Goal: Task Accomplishment & Management: Manage account settings

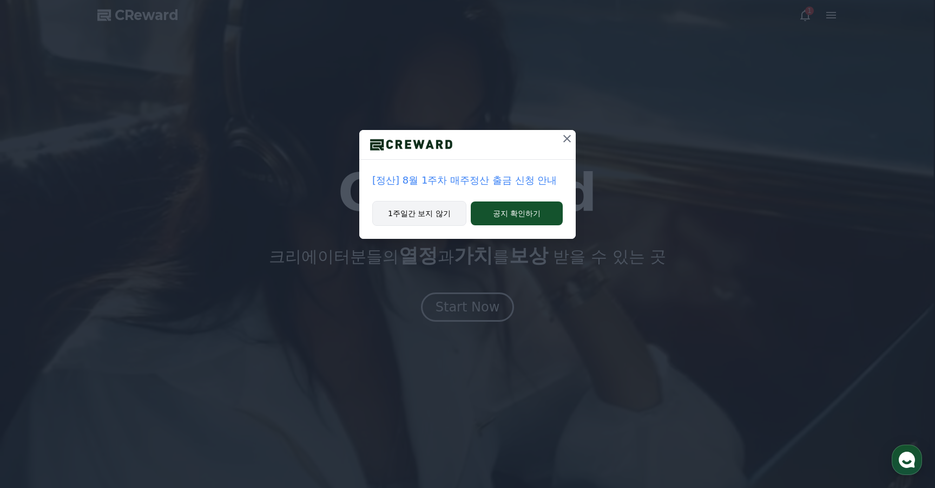
click at [449, 217] on button "1주일간 보지 않기" at bounding box center [419, 213] width 94 height 25
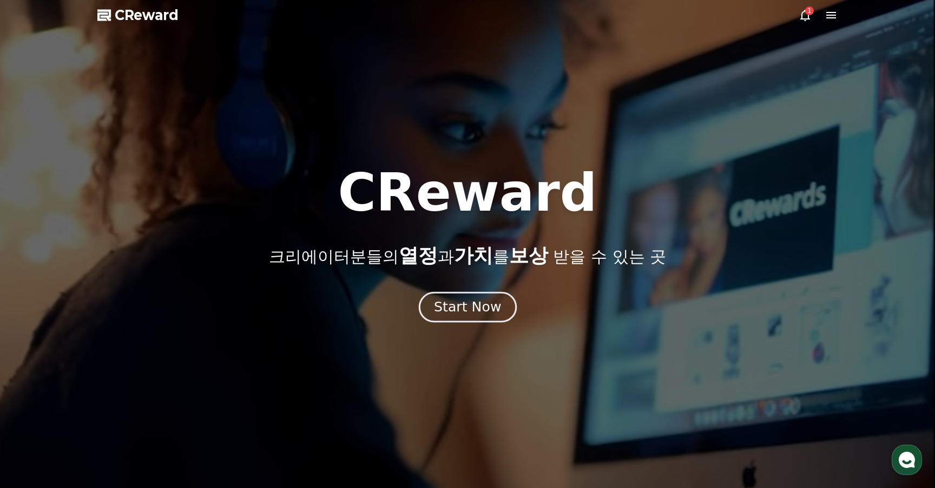
click at [484, 304] on div "Start Now" at bounding box center [467, 307] width 67 height 18
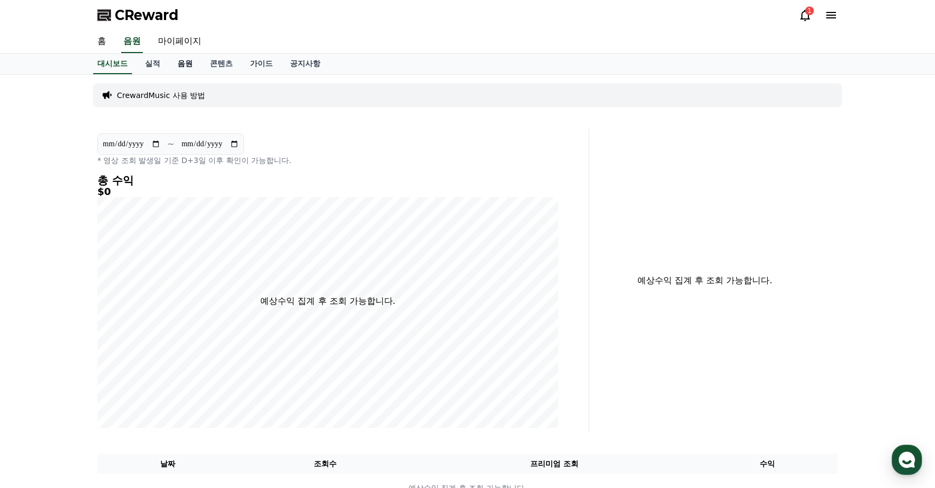
click at [174, 68] on link "음원" at bounding box center [185, 64] width 32 height 21
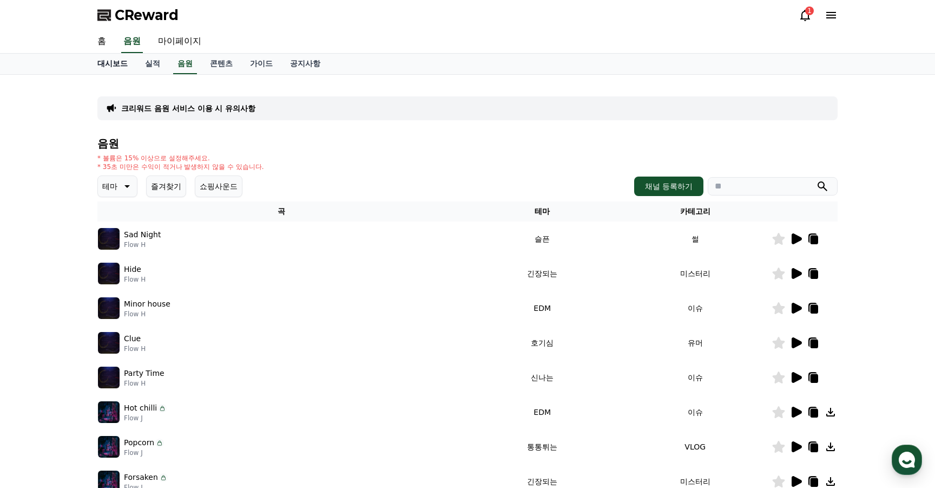
click at [124, 68] on link "대시보드" at bounding box center [113, 64] width 48 height 21
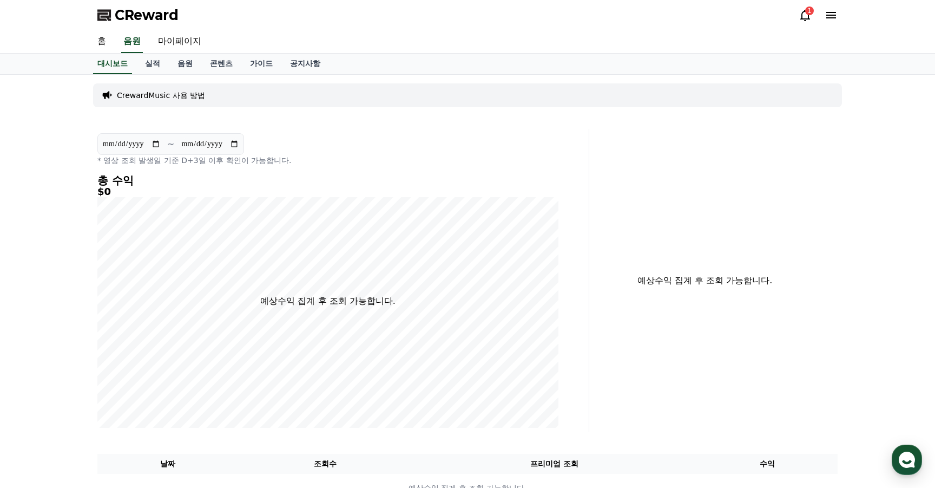
click at [134, 95] on p "CrewardMusic 사용 방법" at bounding box center [161, 95] width 88 height 11
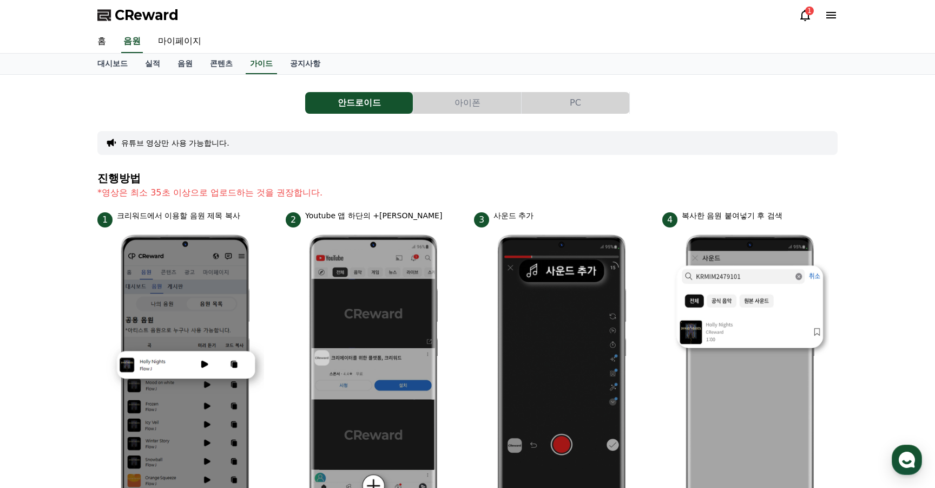
click at [462, 101] on button "아이폰" at bounding box center [468, 103] width 108 height 22
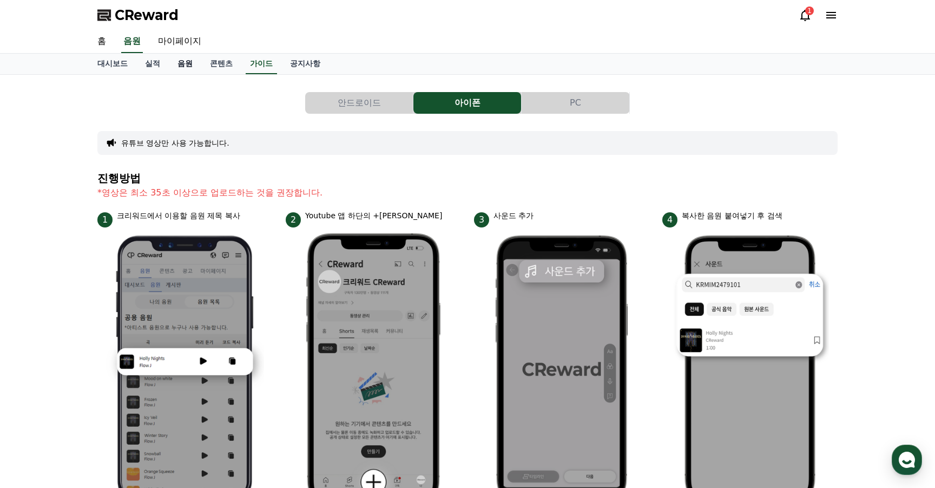
click at [175, 71] on link "음원" at bounding box center [185, 64] width 32 height 21
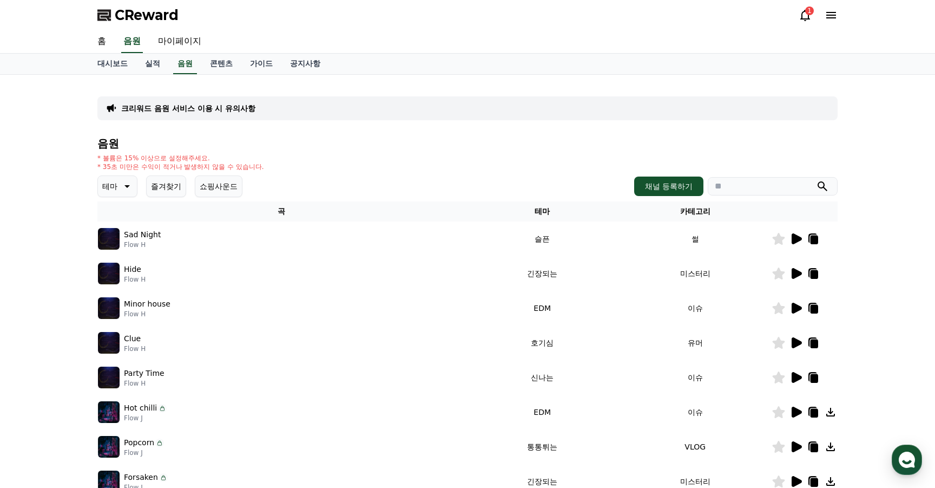
click at [104, 192] on p "테마" at bounding box center [109, 186] width 15 height 15
click at [123, 267] on button "호기심" at bounding box center [114, 271] width 31 height 24
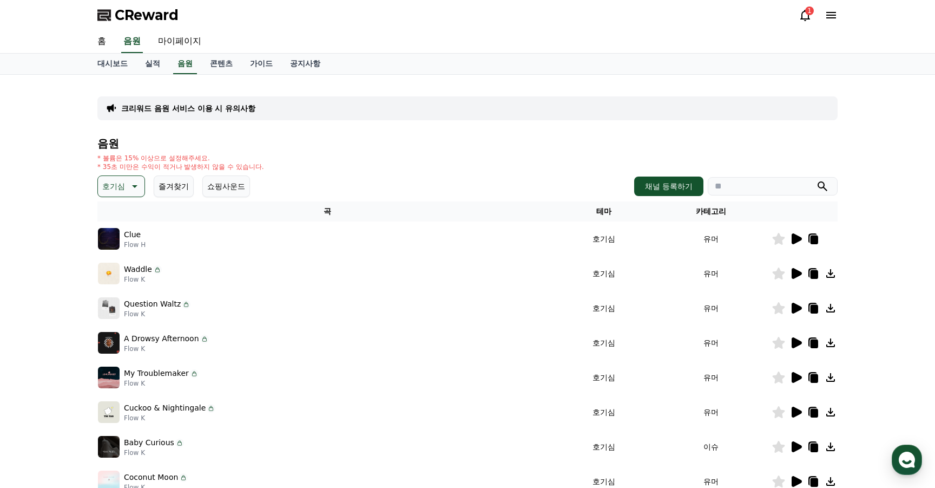
click at [114, 225] on td "Clue Flow H" at bounding box center [327, 238] width 460 height 35
click at [799, 240] on icon at bounding box center [797, 238] width 10 height 11
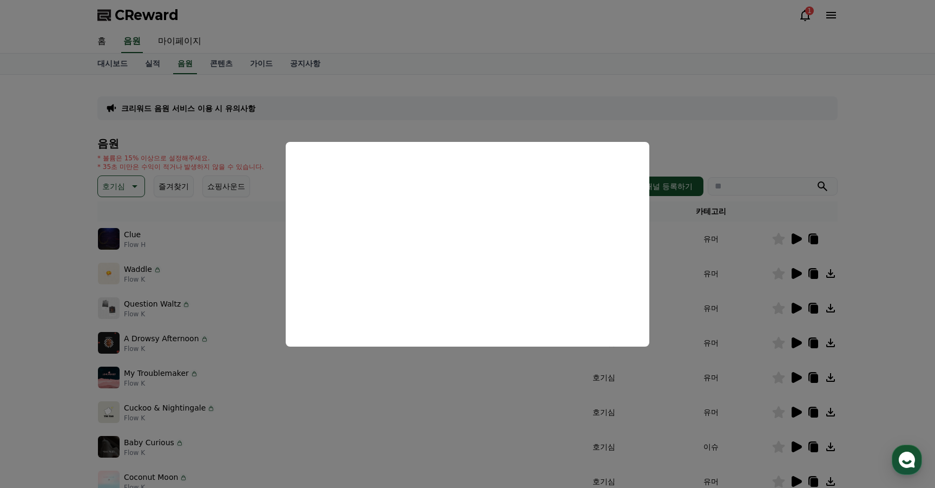
drag, startPoint x: 112, startPoint y: 238, endPoint x: 108, endPoint y: 244, distance: 7.4
click at [112, 238] on button "close modal" at bounding box center [467, 244] width 935 height 488
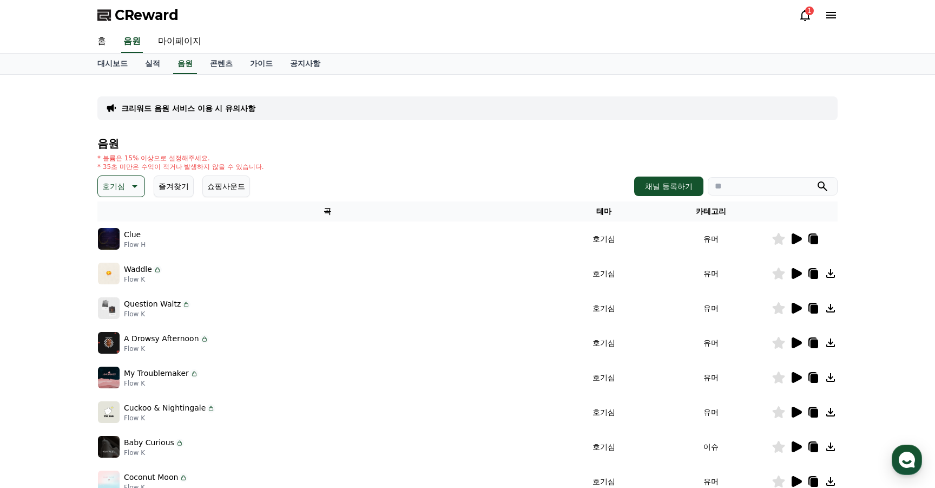
click at [795, 276] on icon at bounding box center [797, 273] width 10 height 11
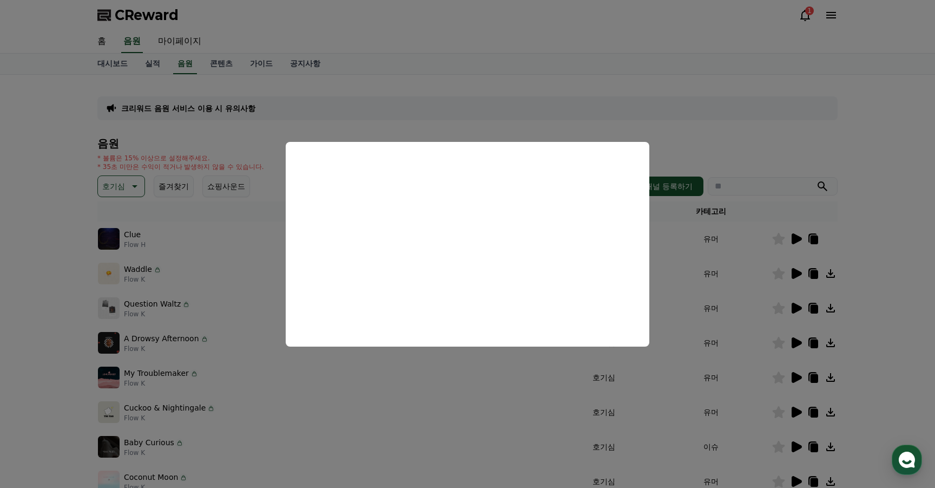
click at [733, 281] on button "close modal" at bounding box center [467, 244] width 935 height 488
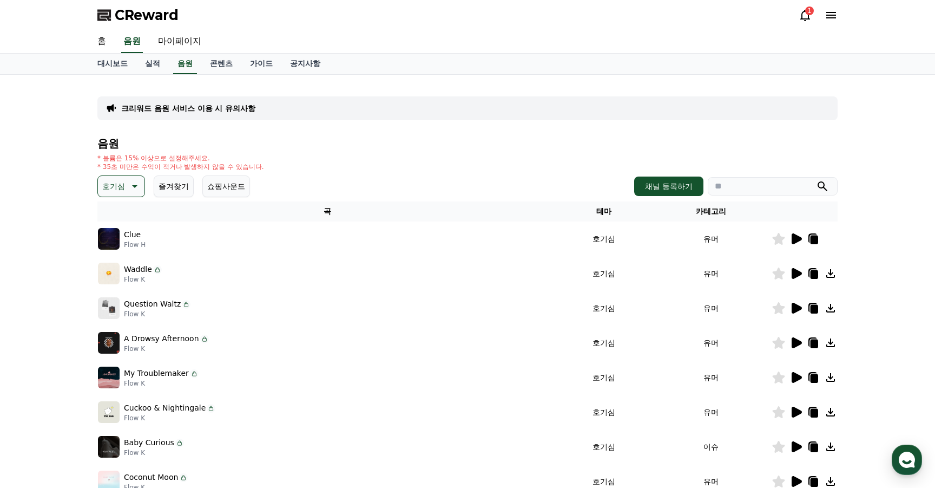
click at [793, 307] on icon at bounding box center [797, 308] width 10 height 11
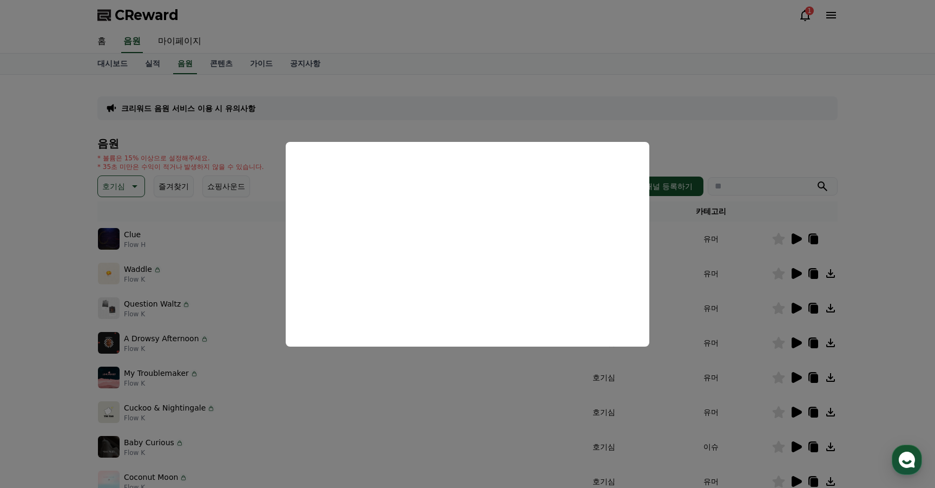
click at [775, 274] on button "close modal" at bounding box center [467, 244] width 935 height 488
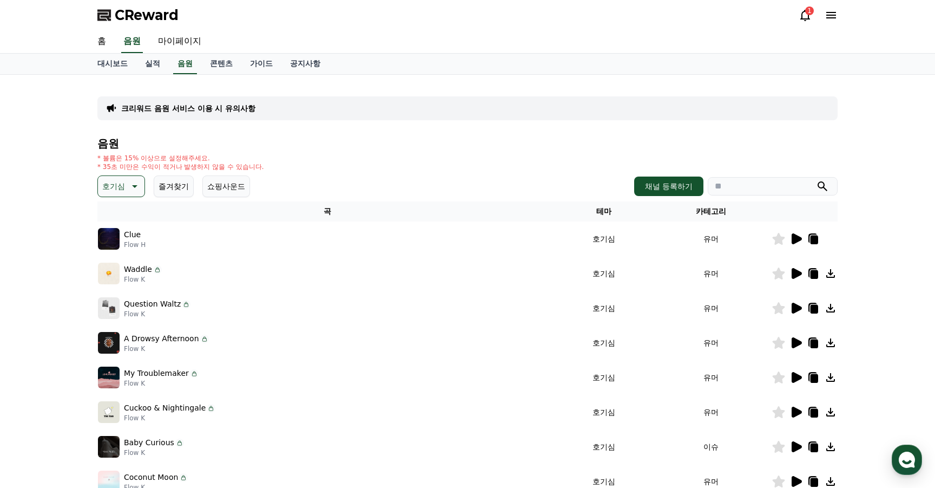
click at [776, 277] on icon at bounding box center [779, 273] width 12 height 12
click at [794, 339] on icon at bounding box center [797, 342] width 10 height 11
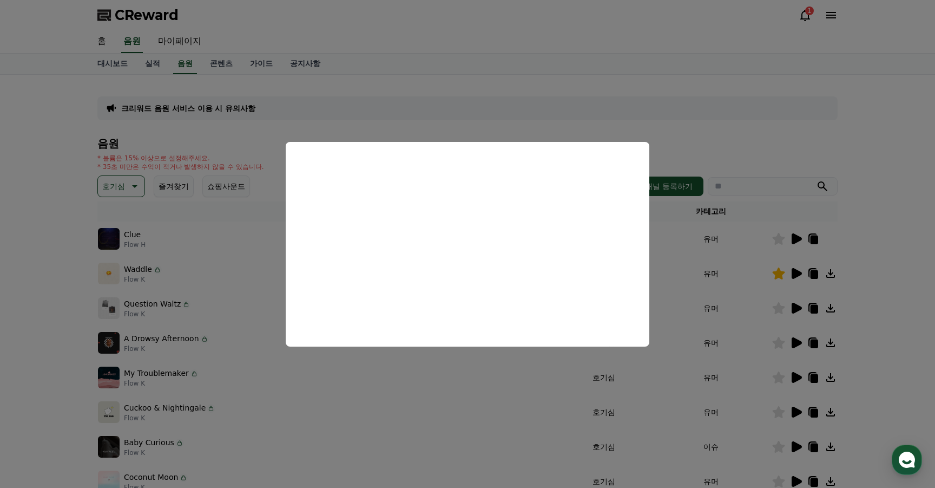
click at [712, 335] on button "close modal" at bounding box center [467, 244] width 935 height 488
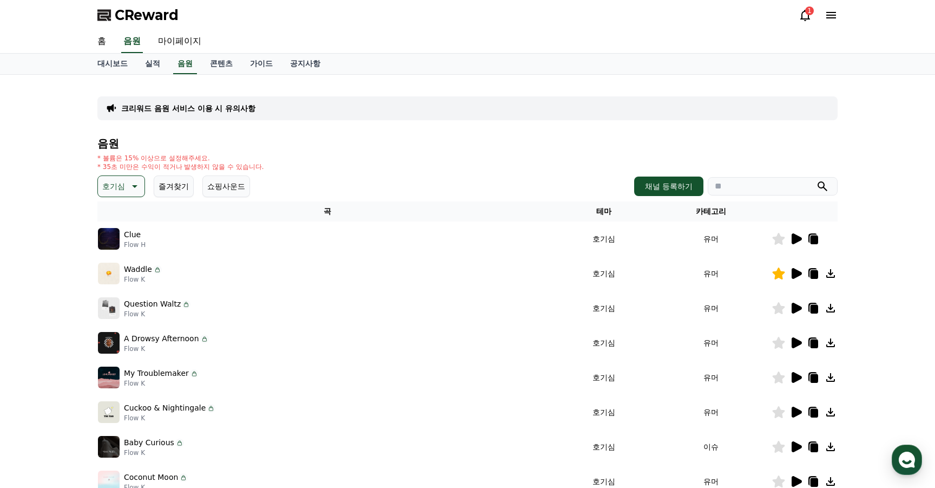
click at [800, 348] on icon at bounding box center [796, 342] width 13 height 13
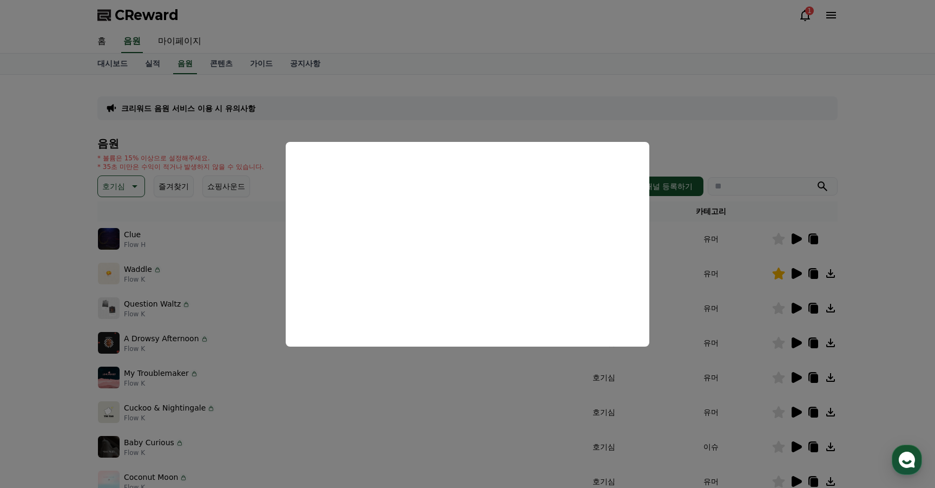
click at [796, 380] on button "close modal" at bounding box center [467, 244] width 935 height 488
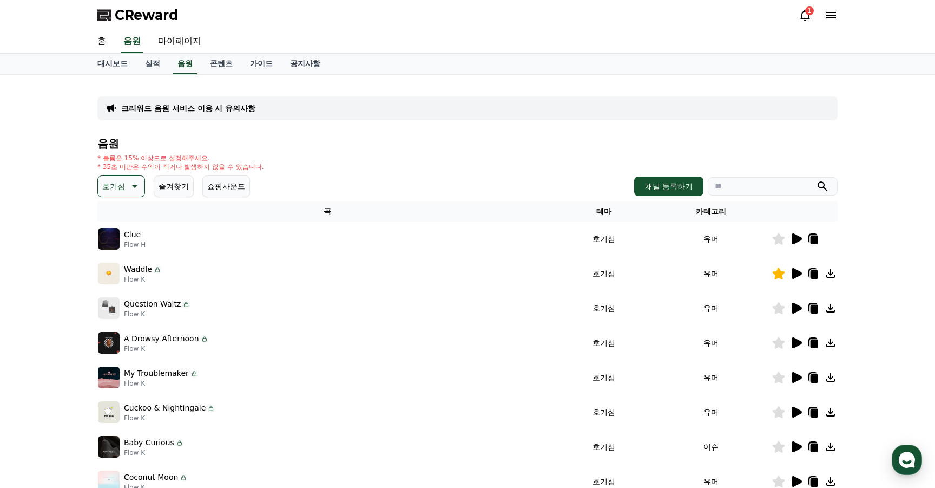
click at [792, 378] on icon at bounding box center [797, 377] width 10 height 11
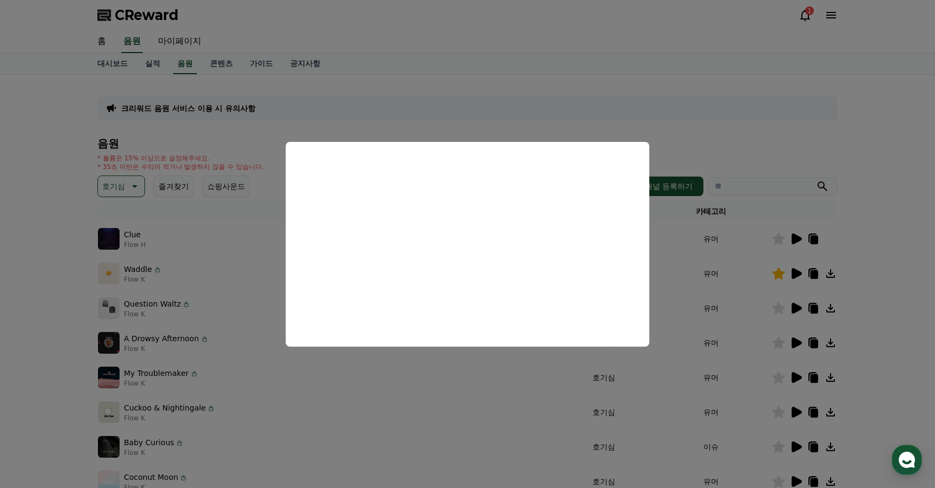
click at [108, 181] on button "close modal" at bounding box center [467, 244] width 935 height 488
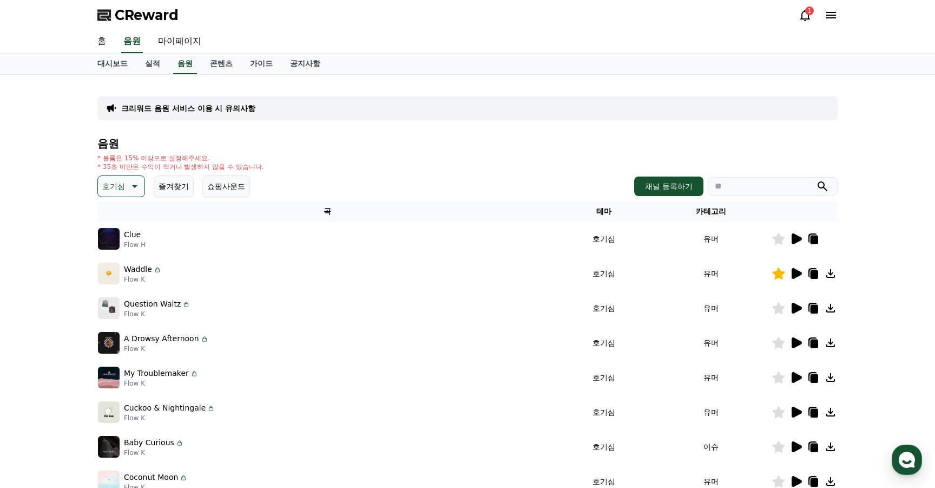
click at [121, 185] on p "호기심" at bounding box center [113, 186] width 23 height 15
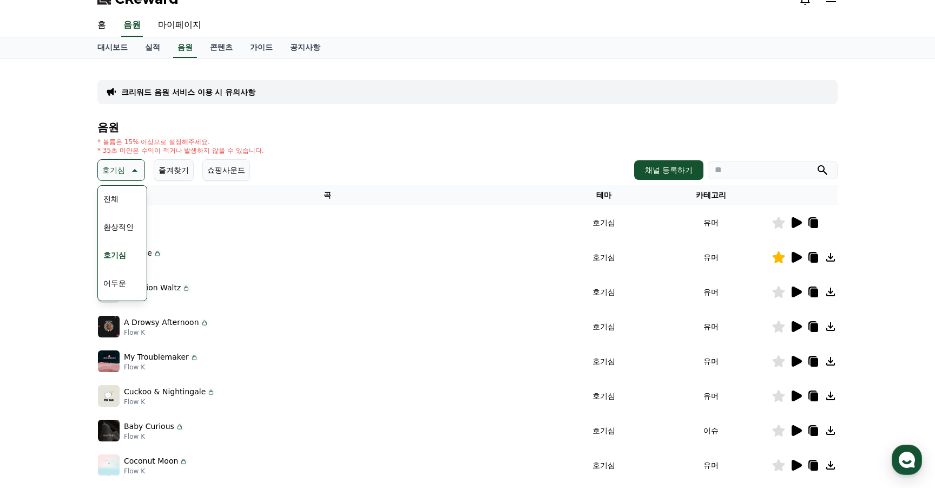
scroll to position [17, 0]
drag, startPoint x: 146, startPoint y: 199, endPoint x: 146, endPoint y: 207, distance: 8.7
click at [146, 207] on div "전체 환상적인 호기심 어두운 밝은 통통튀는 신나는 반전 웅장한 드라마틱 즐거움 분위기있는 EDM 그루브 슬픈 잔잔한 귀여운 감동적인 긴장되는 …" at bounding box center [122, 243] width 50 height 116
click at [127, 240] on div "전체 환상적인 호기심 어두운 밝은 통통튀는 신나는 반전 웅장한 드라마틱 즐거움 분위기있는 EDM 그루브 슬픈 잔잔한 귀여운 감동적인 긴장되는 …" at bounding box center [122, 396] width 47 height 559
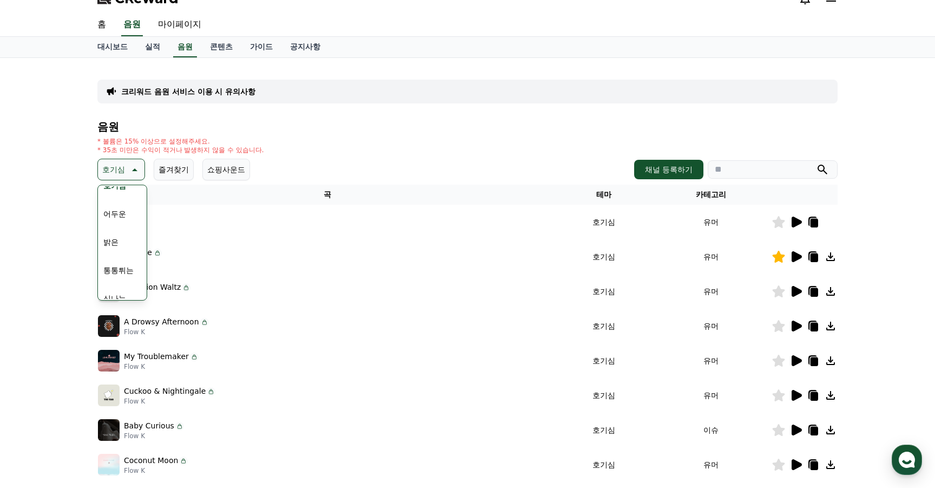
click at [117, 272] on button "통통튀는" at bounding box center [118, 270] width 39 height 24
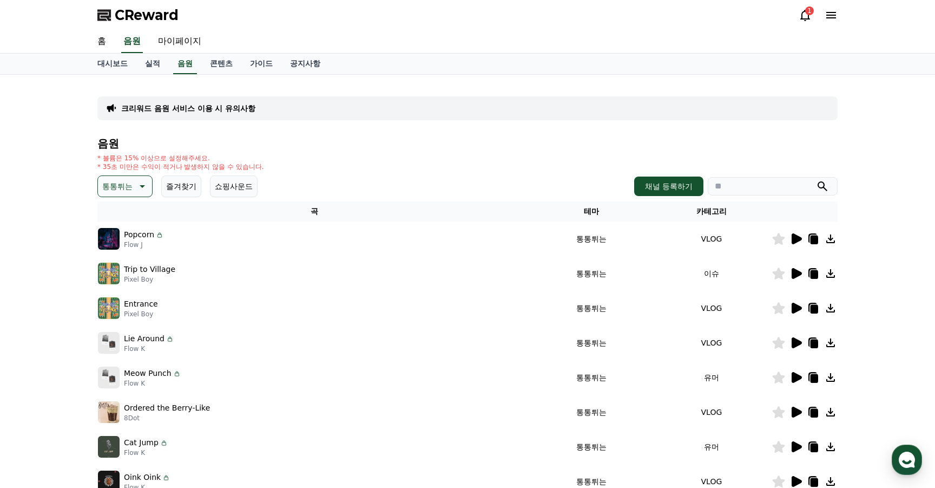
click at [800, 237] on icon at bounding box center [797, 238] width 10 height 11
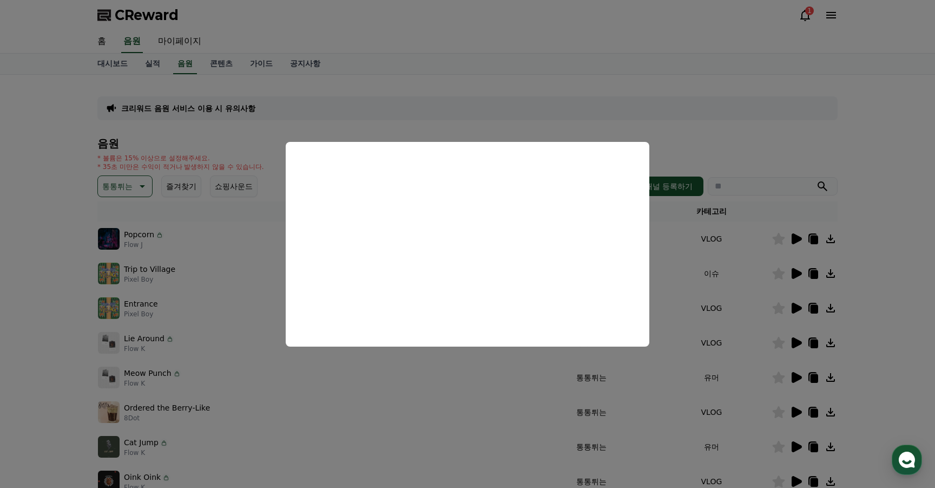
click at [797, 276] on button "close modal" at bounding box center [467, 244] width 935 height 488
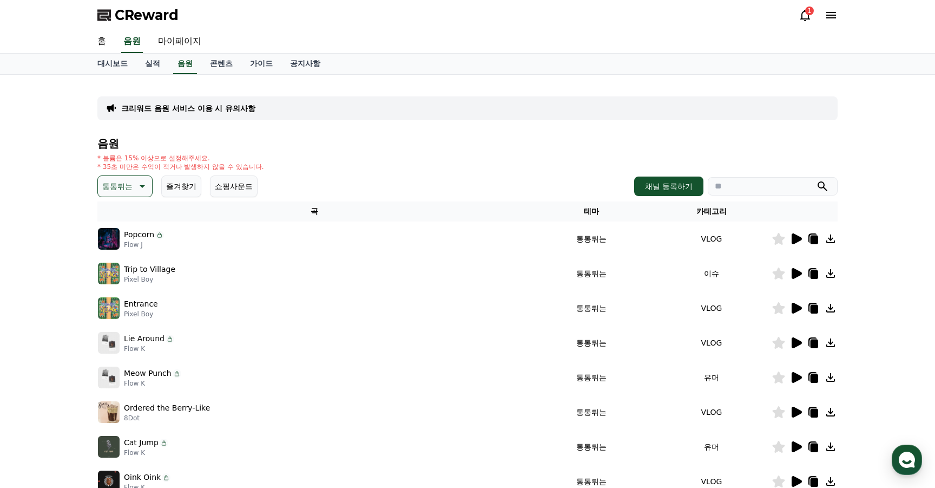
click at [798, 276] on icon at bounding box center [797, 273] width 10 height 11
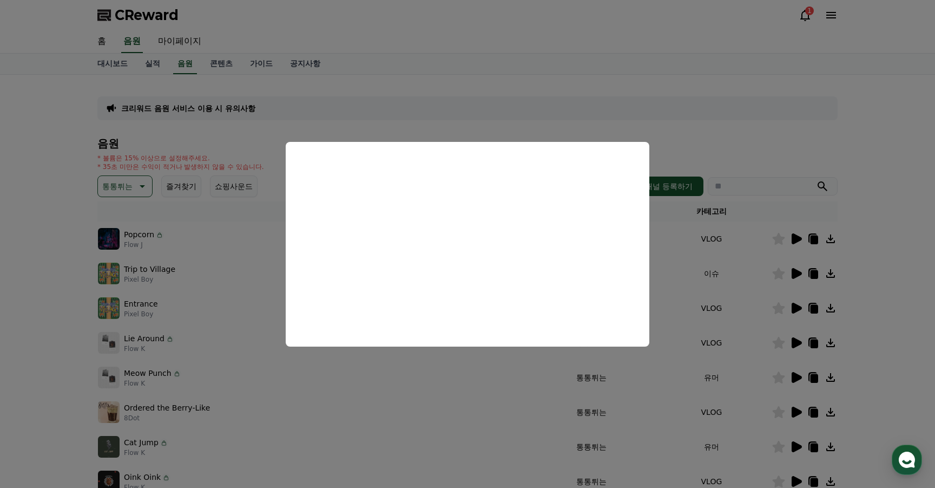
click at [798, 310] on button "close modal" at bounding box center [467, 244] width 935 height 488
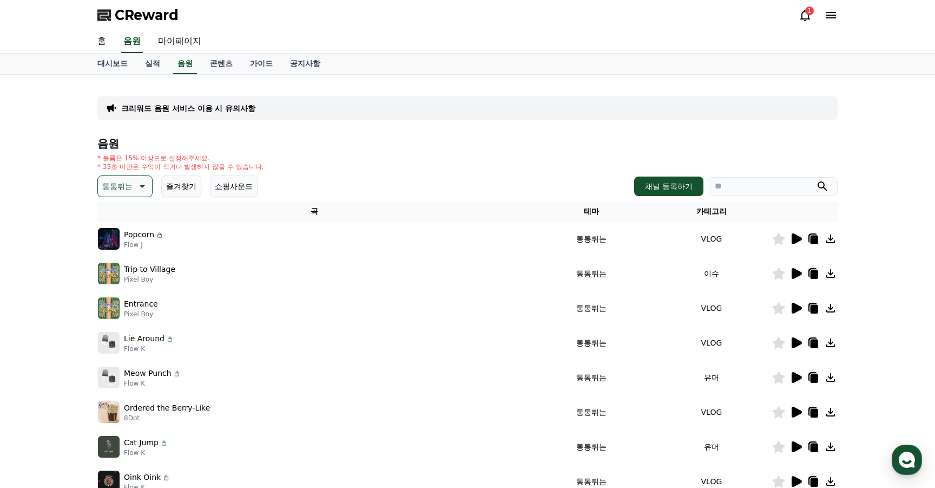
click at [798, 307] on icon at bounding box center [797, 308] width 10 height 11
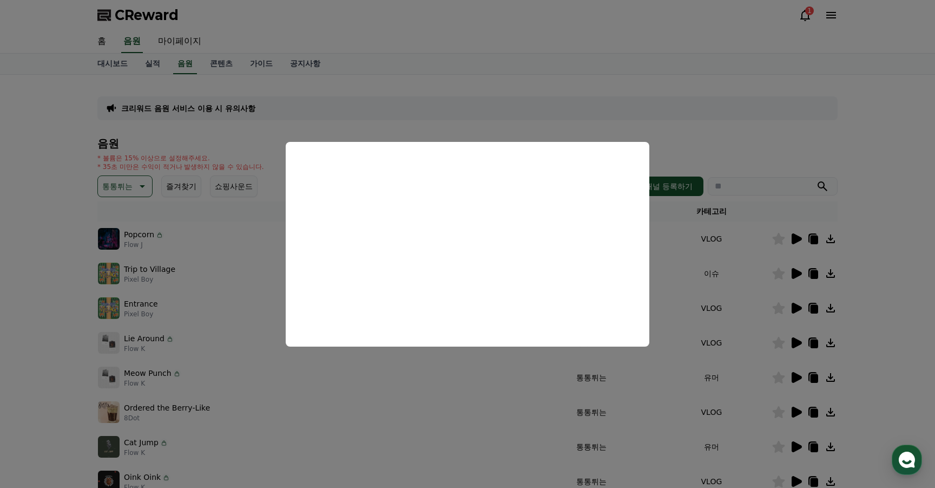
click at [794, 375] on button "close modal" at bounding box center [467, 244] width 935 height 488
click at [794, 375] on icon at bounding box center [797, 377] width 10 height 11
click at [795, 336] on button "close modal" at bounding box center [467, 244] width 935 height 488
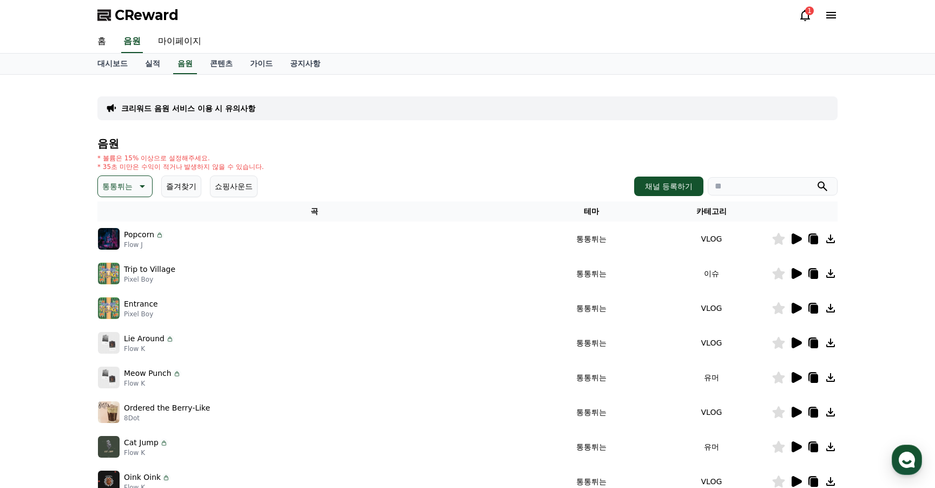
click at [795, 338] on icon at bounding box center [797, 342] width 10 height 11
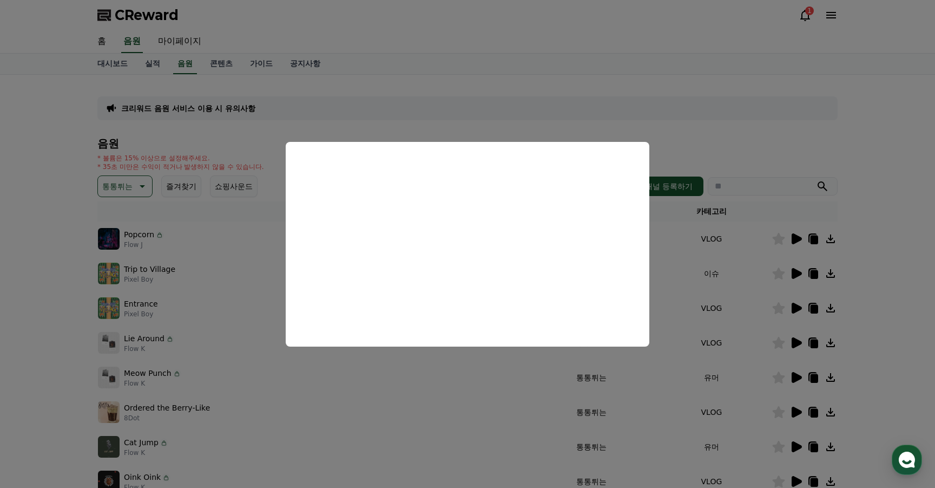
click at [799, 411] on button "close modal" at bounding box center [467, 244] width 935 height 488
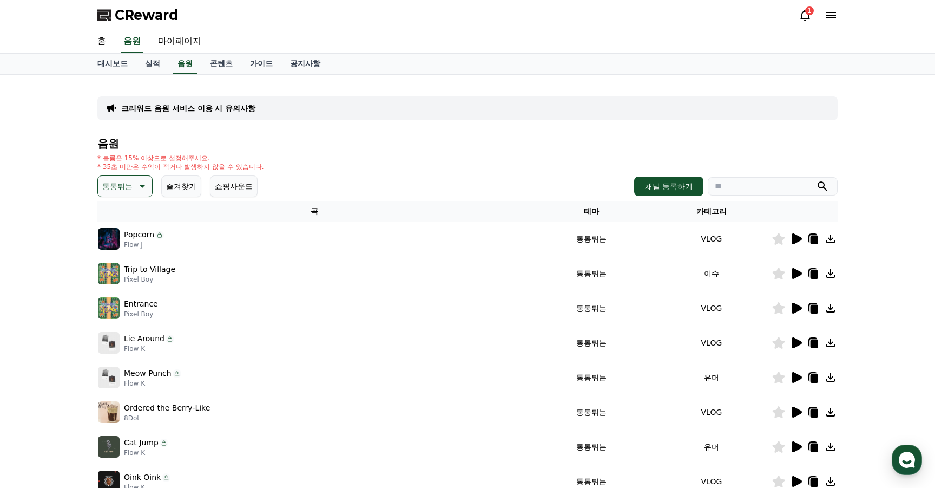
click at [793, 415] on icon at bounding box center [797, 412] width 10 height 11
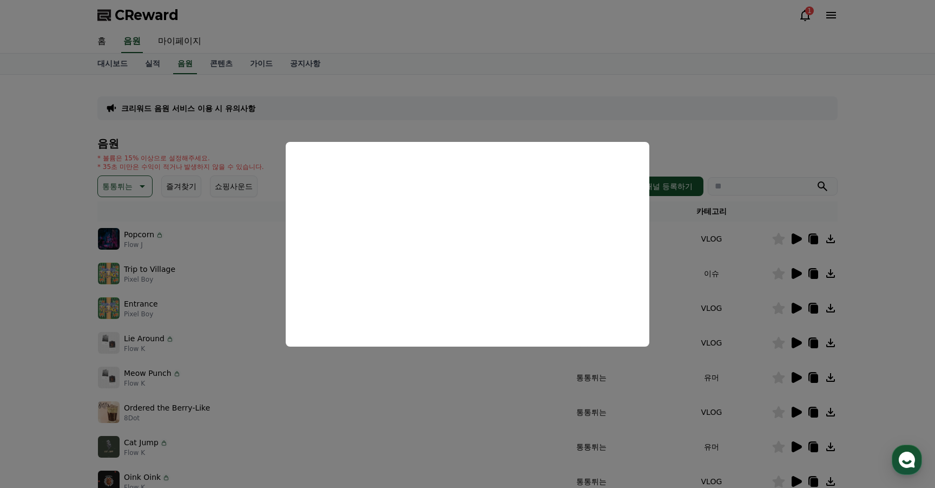
click at [795, 450] on button "close modal" at bounding box center [467, 244] width 935 height 488
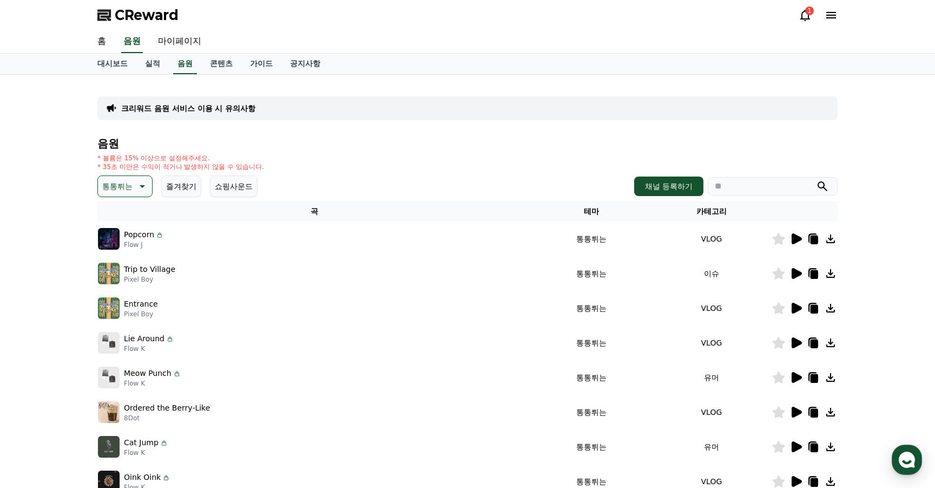
click at [795, 450] on icon at bounding box center [797, 446] width 10 height 11
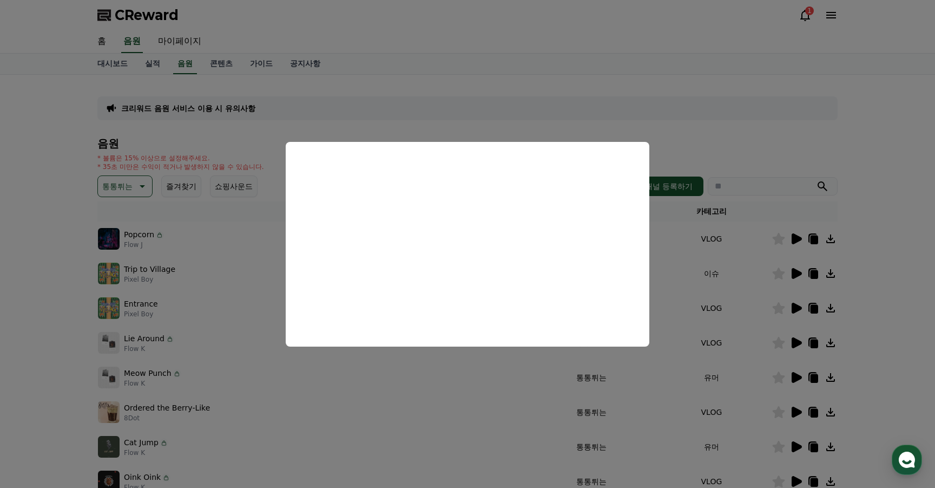
click at [127, 204] on button "close modal" at bounding box center [467, 244] width 935 height 488
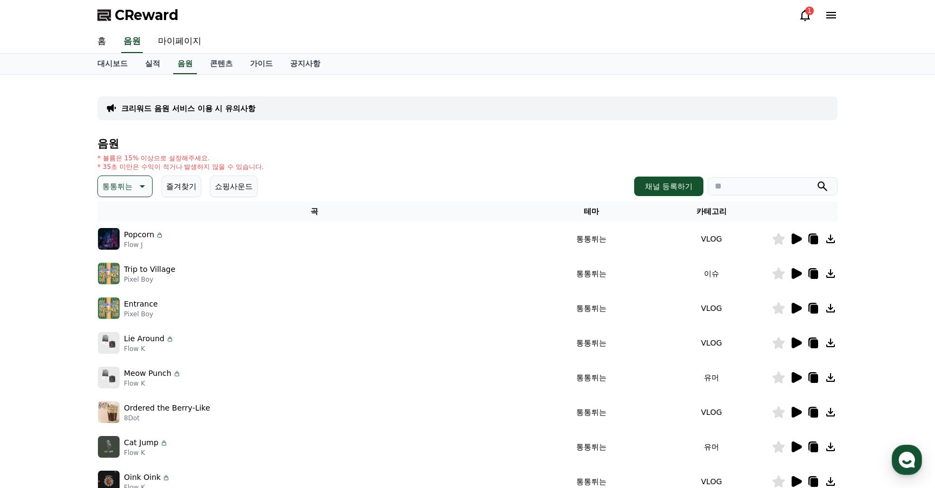
click at [129, 188] on button "통통튀는" at bounding box center [124, 186] width 55 height 22
click at [124, 260] on button "신나는" at bounding box center [114, 257] width 31 height 24
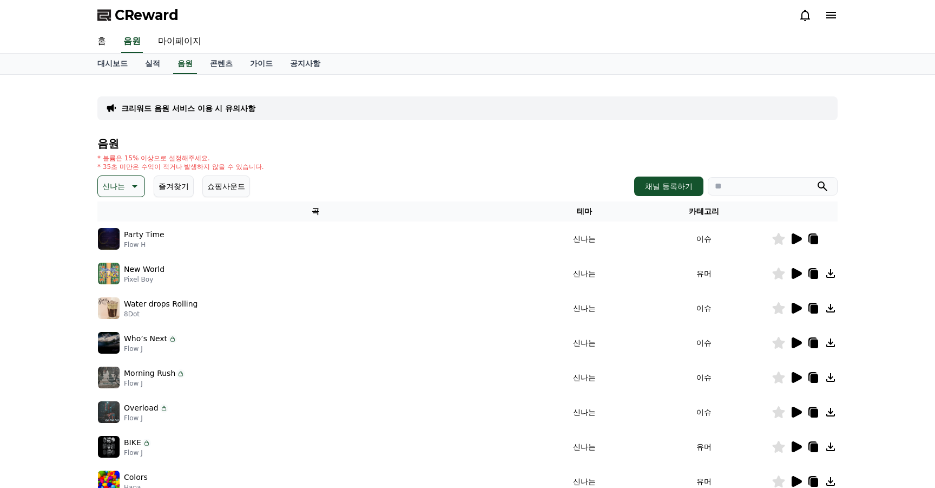
click at [798, 248] on td at bounding box center [805, 238] width 66 height 35
click at [801, 241] on icon at bounding box center [796, 238] width 13 height 13
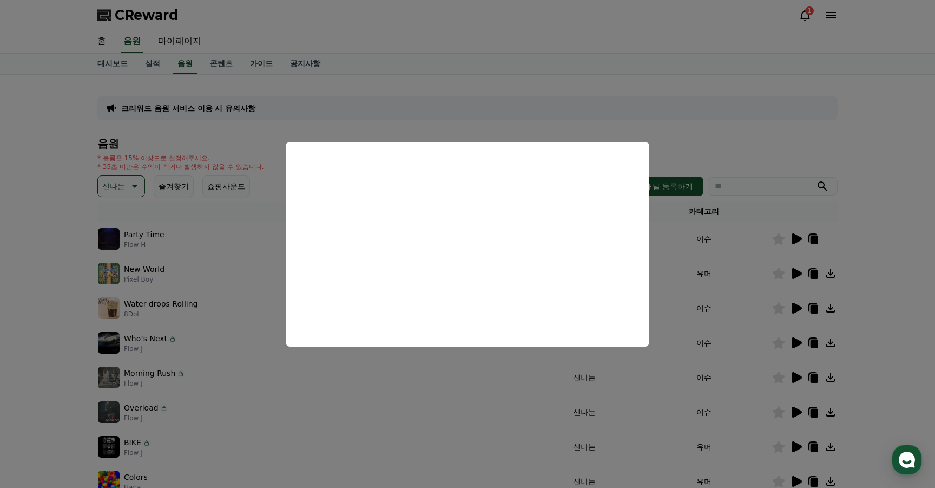
click at [794, 276] on button "close modal" at bounding box center [467, 244] width 935 height 488
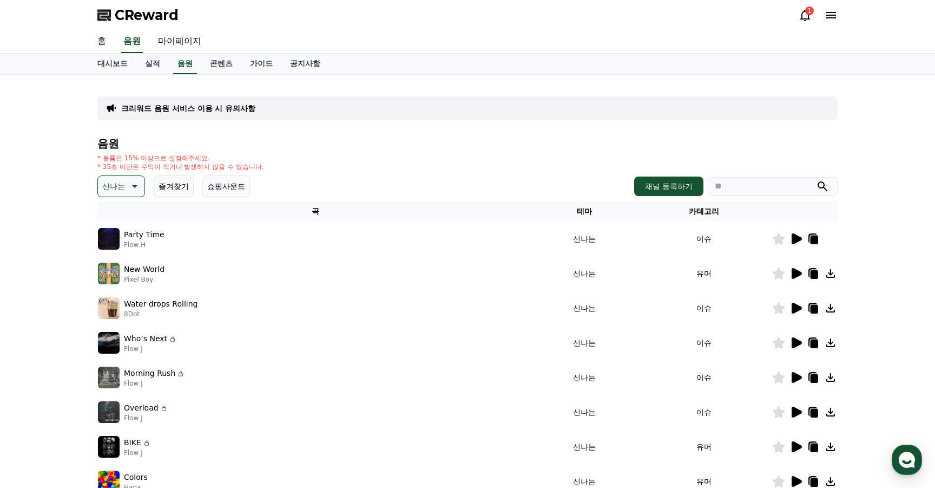
click at [794, 276] on icon at bounding box center [797, 273] width 10 height 11
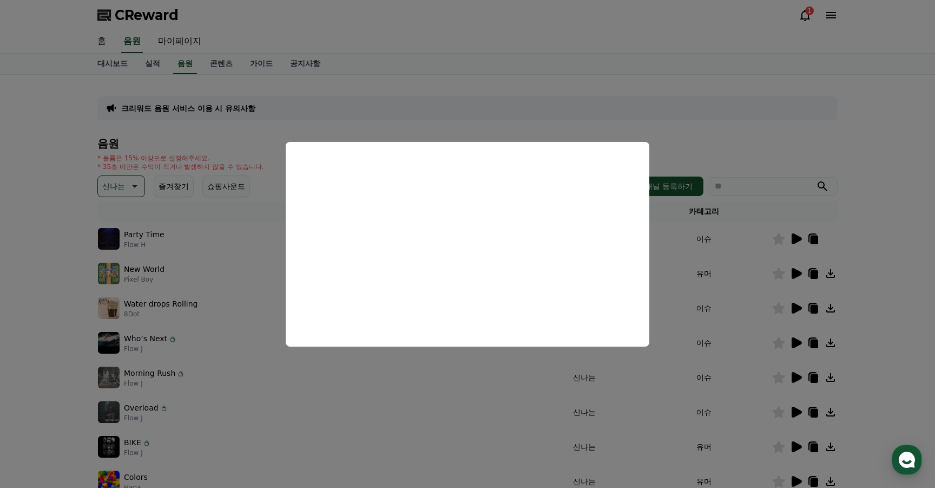
click at [798, 377] on button "close modal" at bounding box center [467, 244] width 935 height 488
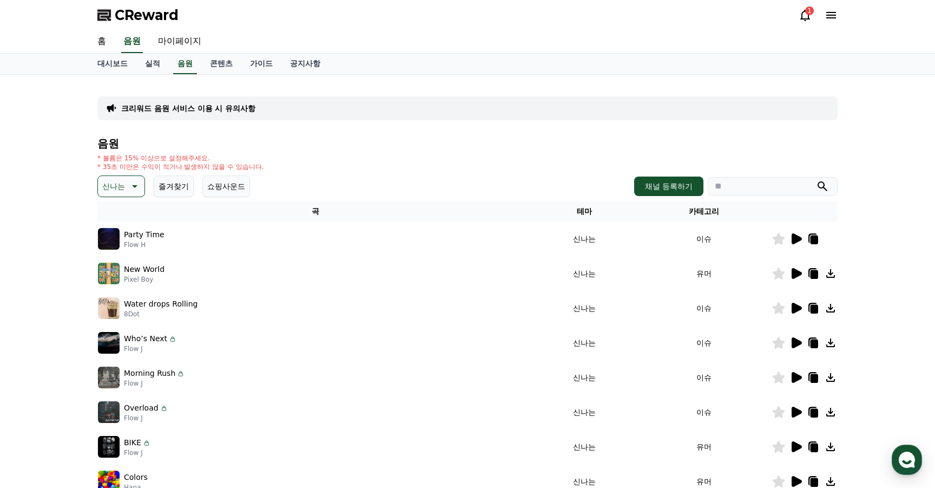
click at [798, 377] on icon at bounding box center [797, 377] width 10 height 11
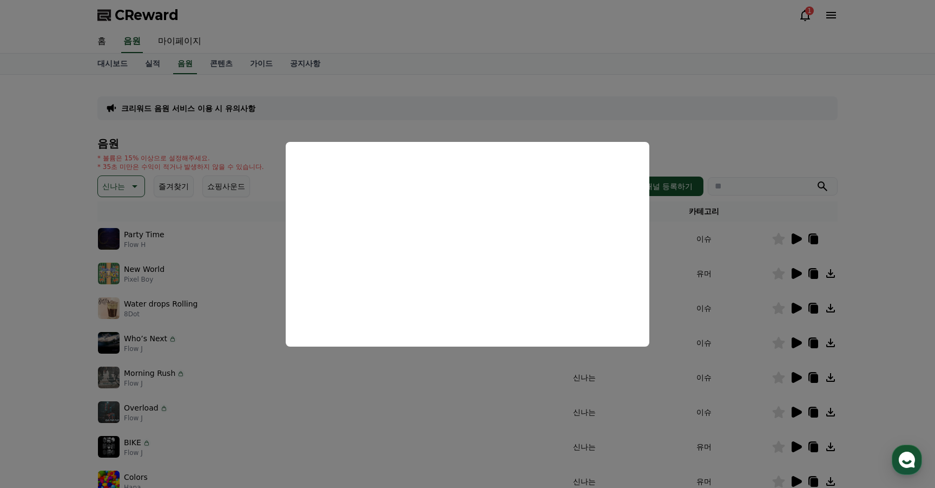
click at [219, 309] on button "close modal" at bounding box center [467, 244] width 935 height 488
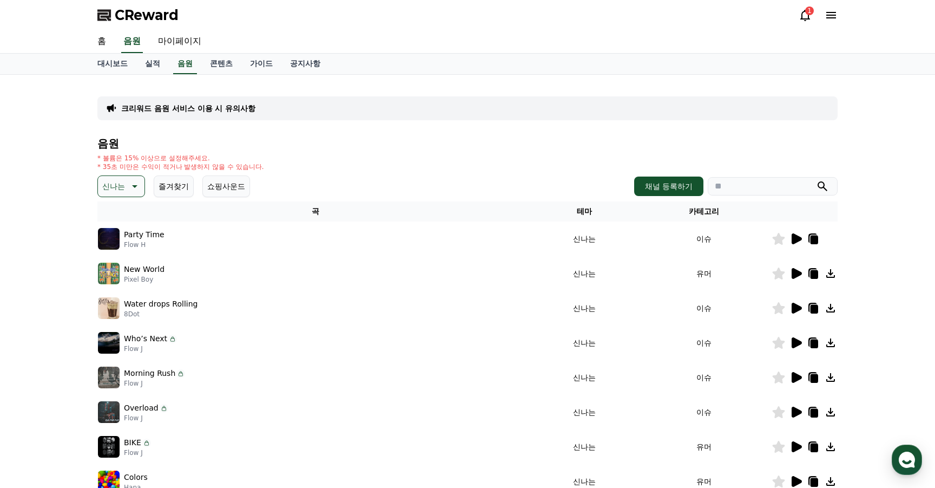
click at [798, 309] on icon at bounding box center [797, 308] width 10 height 11
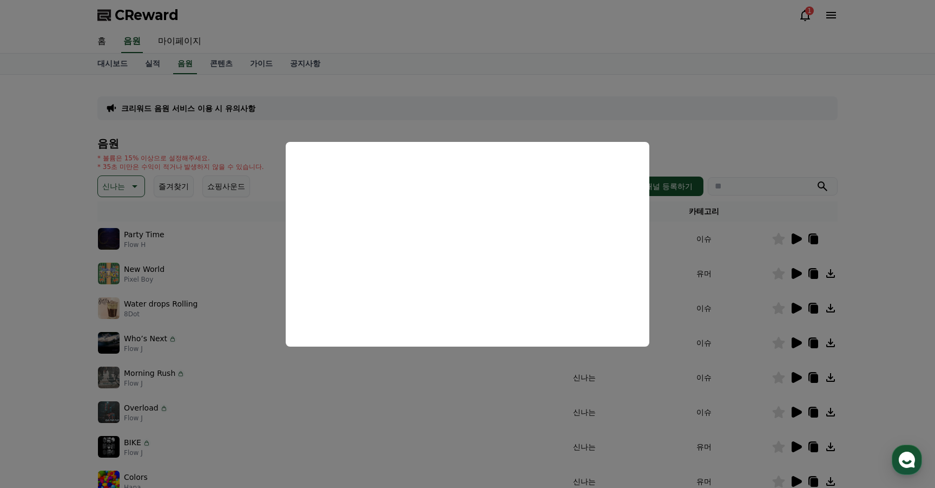
click at [707, 368] on button "close modal" at bounding box center [467, 244] width 935 height 488
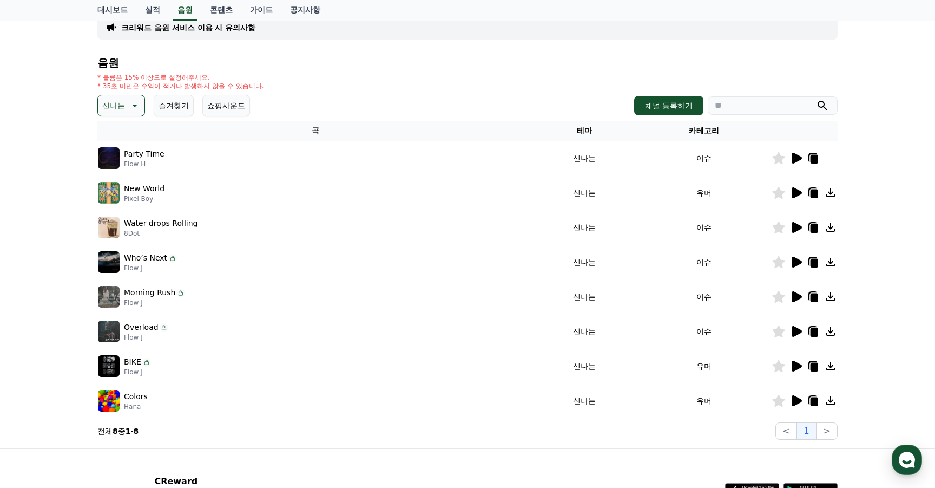
scroll to position [84, 0]
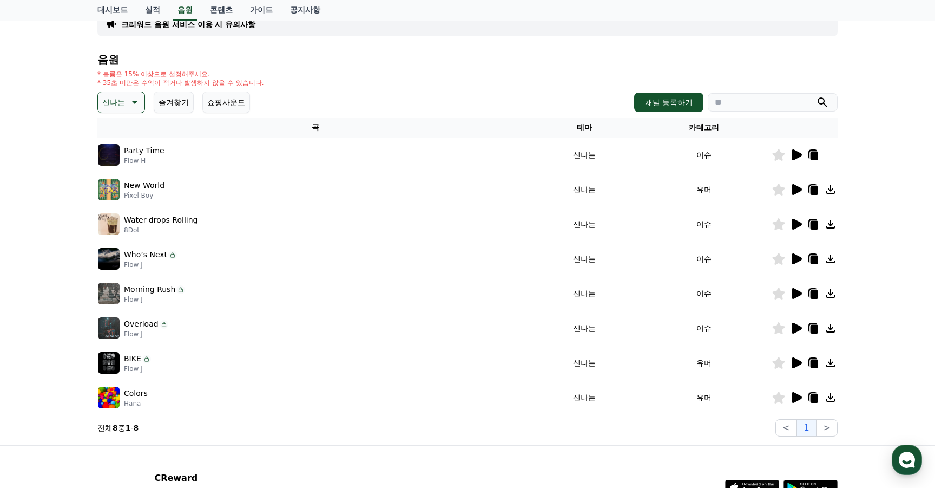
click at [794, 400] on icon at bounding box center [797, 397] width 10 height 11
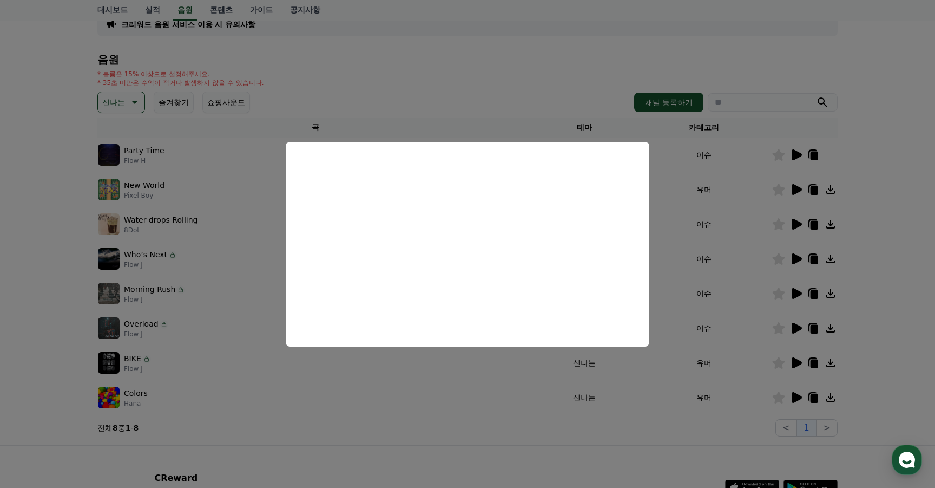
click at [127, 110] on button "close modal" at bounding box center [467, 244] width 935 height 488
click at [127, 107] on icon at bounding box center [133, 102] width 13 height 13
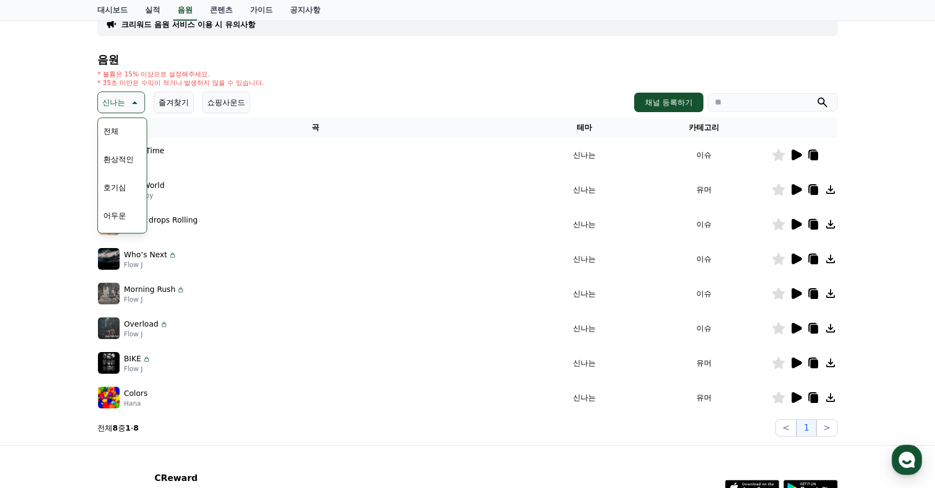
drag, startPoint x: 146, startPoint y: 134, endPoint x: 143, endPoint y: 146, distance: 12.3
click at [143, 146] on div "전체 환상적인 호기심 어두운 밝은 통통튀는 신나는 반전 웅장한 드라마틱 즐거움 분위기있는 EDM 그루브 슬픈 잔잔한 귀여운 감동적인 긴장되는 …" at bounding box center [122, 175] width 47 height 113
drag, startPoint x: 146, startPoint y: 166, endPoint x: 146, endPoint y: 172, distance: 6.5
click at [146, 172] on div "전체 환상적인 호기심 어두운 밝은 통통튀는 신나는 반전 웅장한 드라마틱 즐거움 분위기있는 EDM 그루브 슬픈 잔잔한 귀여운 감동적인 긴장되는 …" at bounding box center [122, 175] width 50 height 116
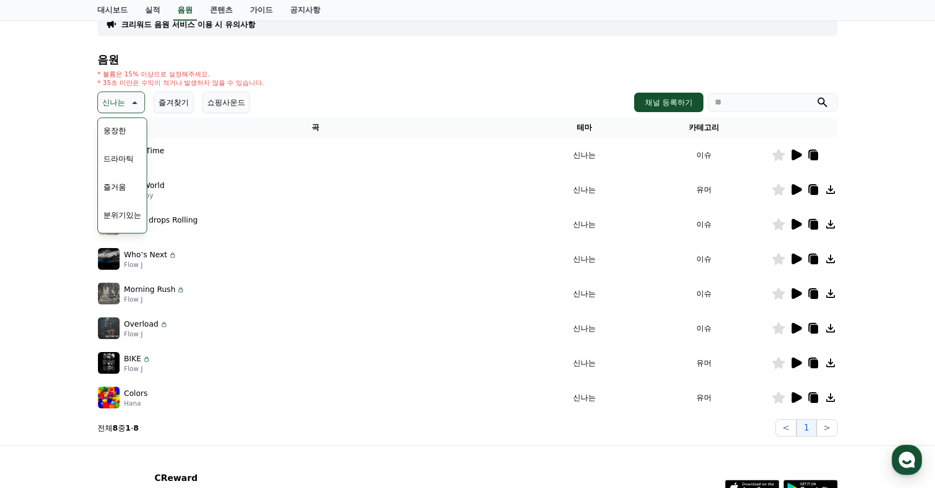
scroll to position [230, 0]
click at [120, 192] on button "즐거움" at bounding box center [114, 183] width 31 height 24
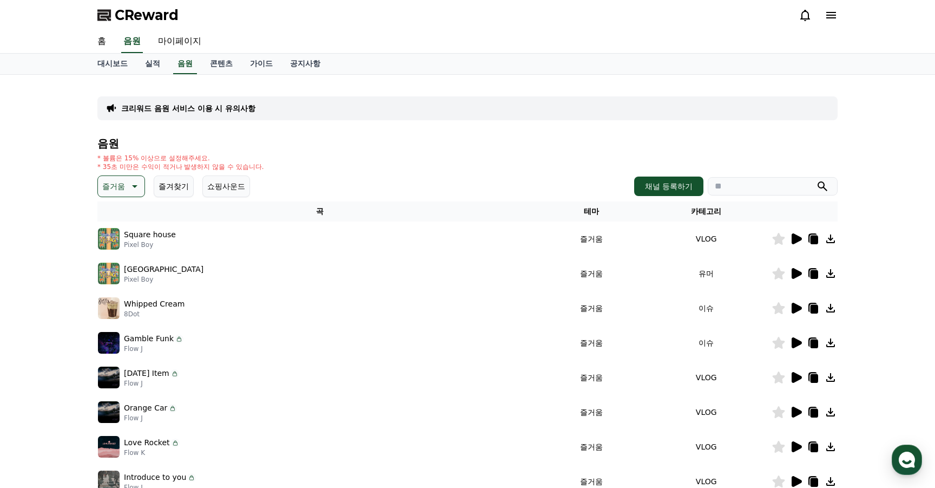
click at [795, 246] on td at bounding box center [805, 238] width 66 height 35
click at [795, 244] on icon at bounding box center [796, 238] width 13 height 13
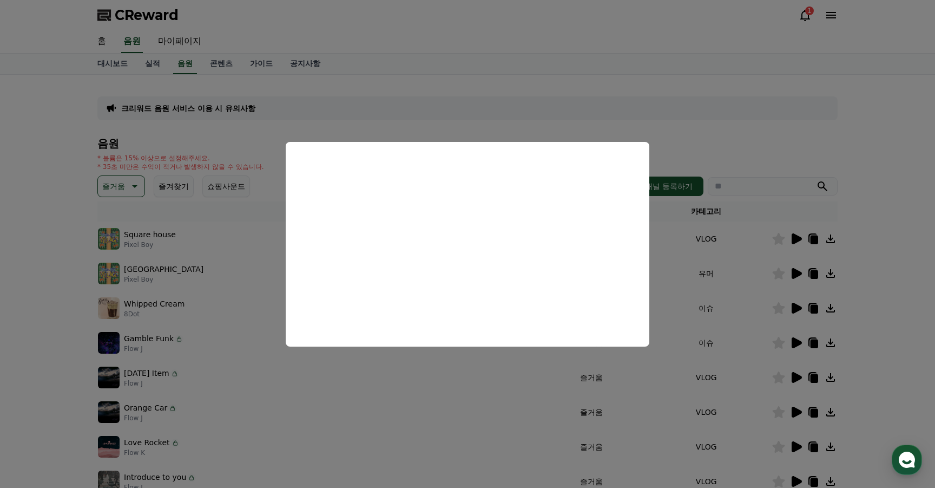
click at [798, 309] on button "close modal" at bounding box center [467, 244] width 935 height 488
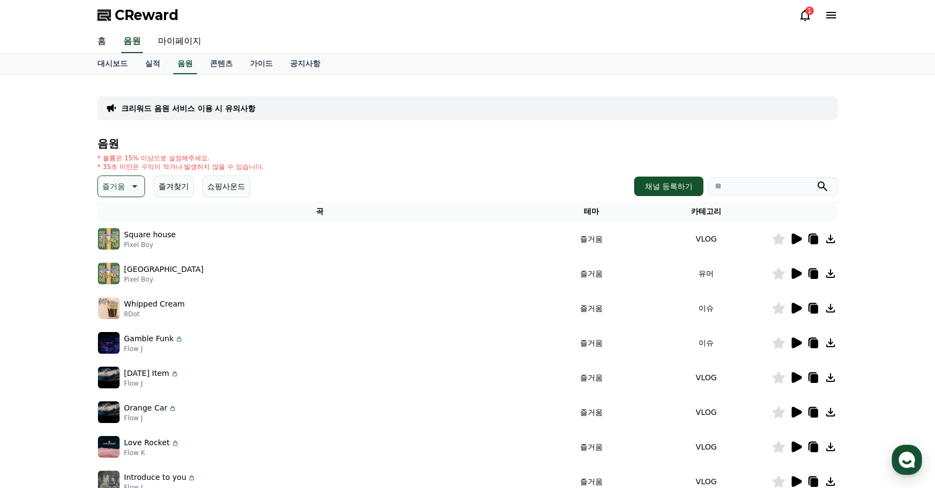
click at [791, 312] on icon at bounding box center [796, 307] width 13 height 13
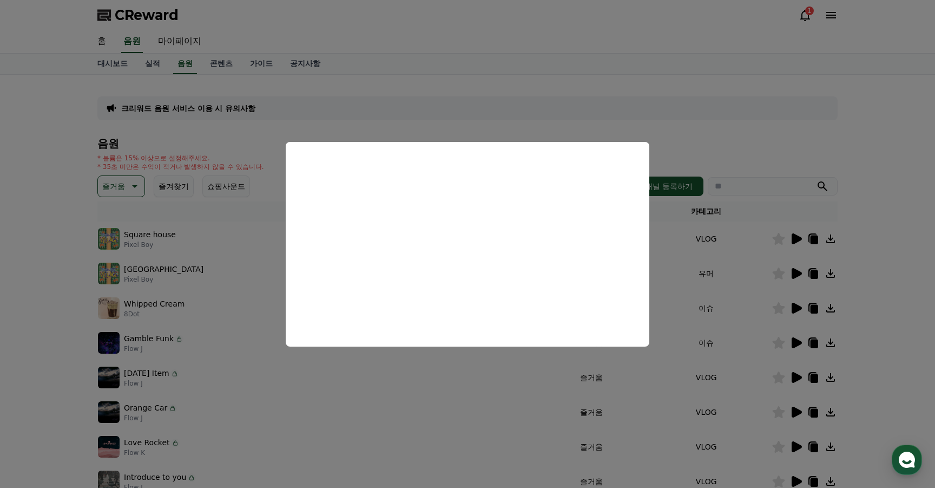
click at [794, 278] on button "close modal" at bounding box center [467, 244] width 935 height 488
click at [794, 278] on icon at bounding box center [797, 273] width 10 height 11
click at [794, 278] on button "close modal" at bounding box center [467, 244] width 935 height 488
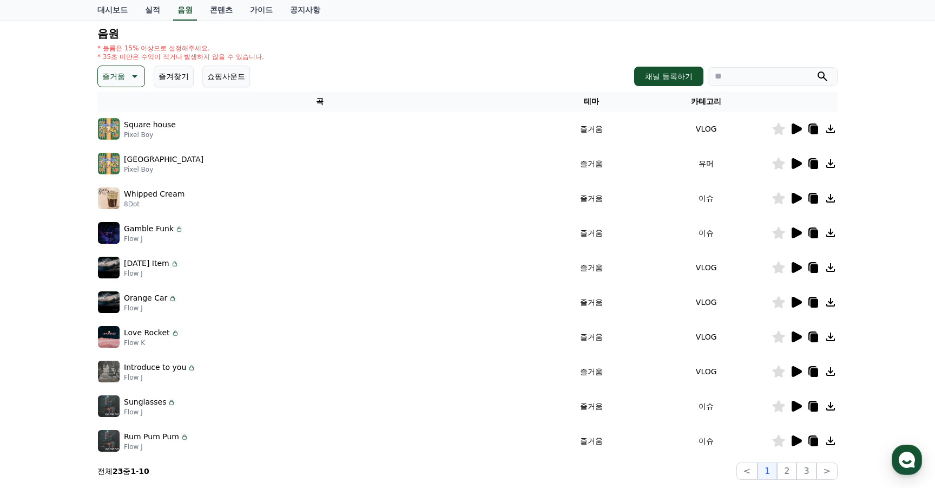
scroll to position [191, 0]
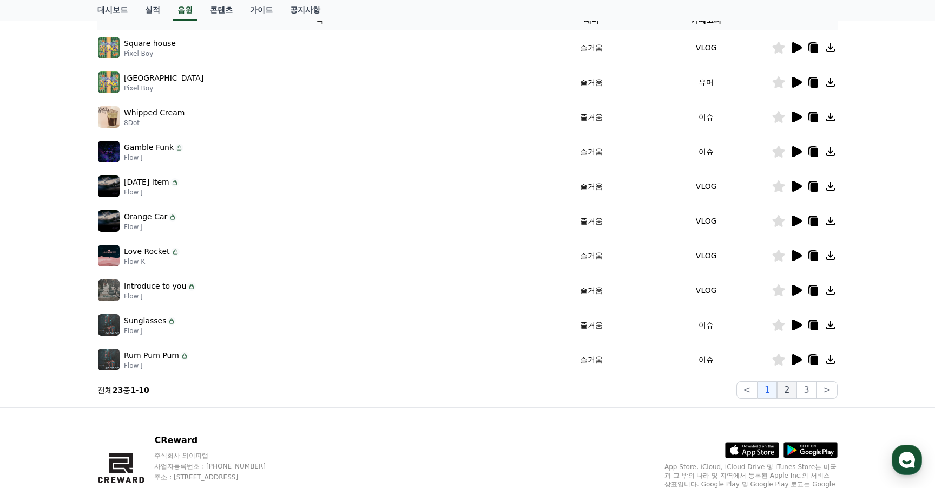
click at [783, 384] on button "2" at bounding box center [786, 389] width 19 height 17
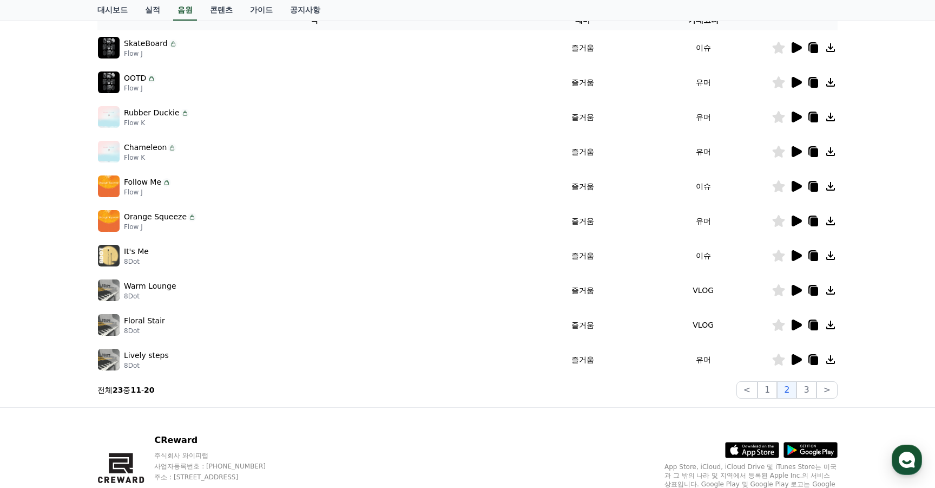
click at [797, 291] on icon at bounding box center [797, 290] width 10 height 11
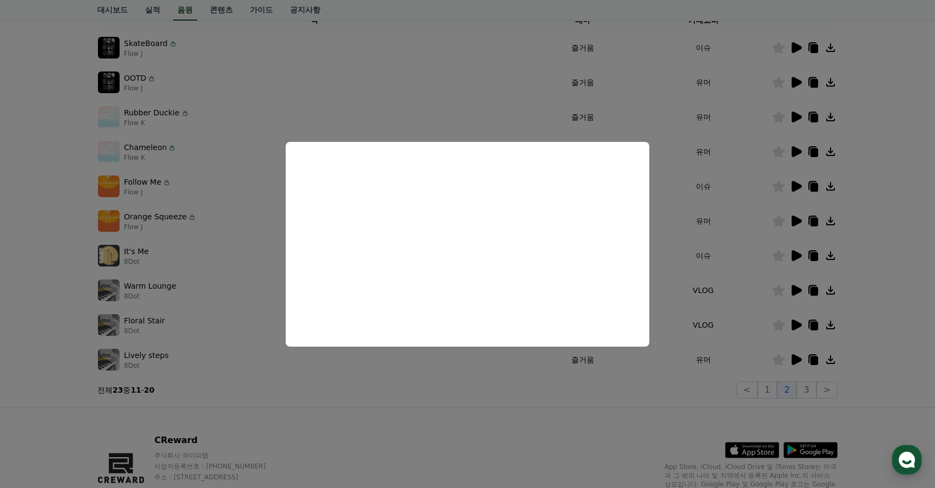
click at [793, 359] on button "close modal" at bounding box center [467, 244] width 935 height 488
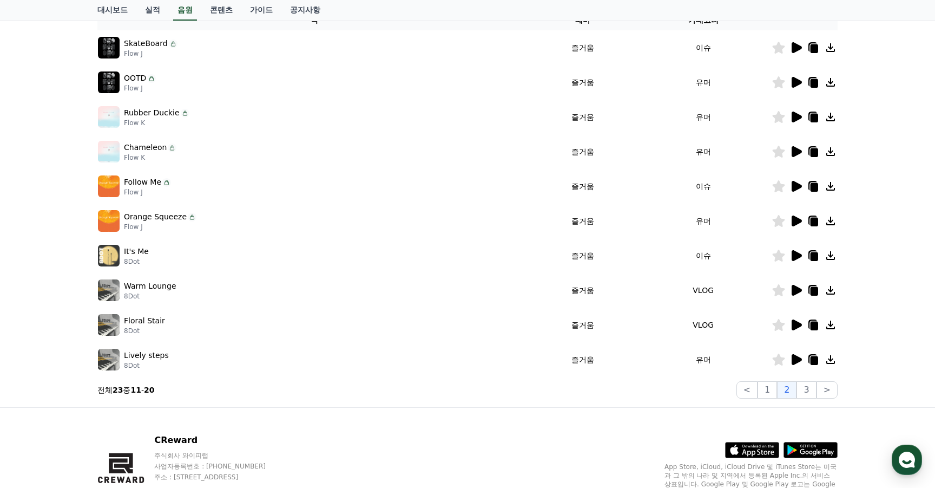
click at [793, 358] on icon at bounding box center [797, 359] width 10 height 11
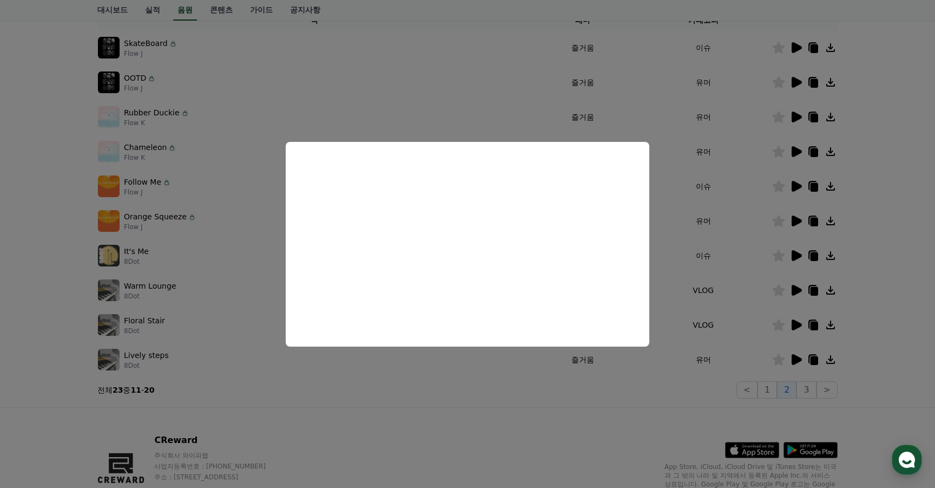
click at [659, 157] on button "close modal" at bounding box center [467, 244] width 935 height 488
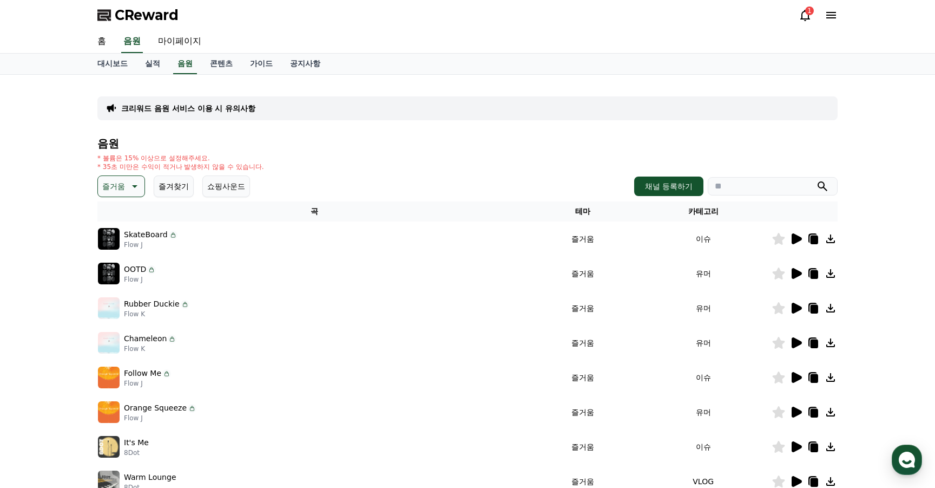
click at [119, 183] on p "즐거움" at bounding box center [113, 186] width 23 height 15
click at [126, 293] on button "신나는" at bounding box center [114, 297] width 31 height 24
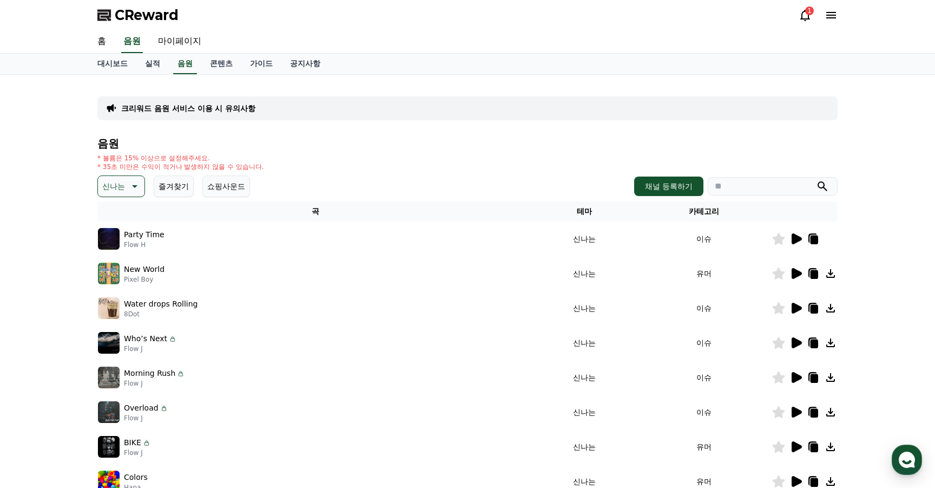
click at [114, 186] on p "신나는" at bounding box center [113, 186] width 23 height 15
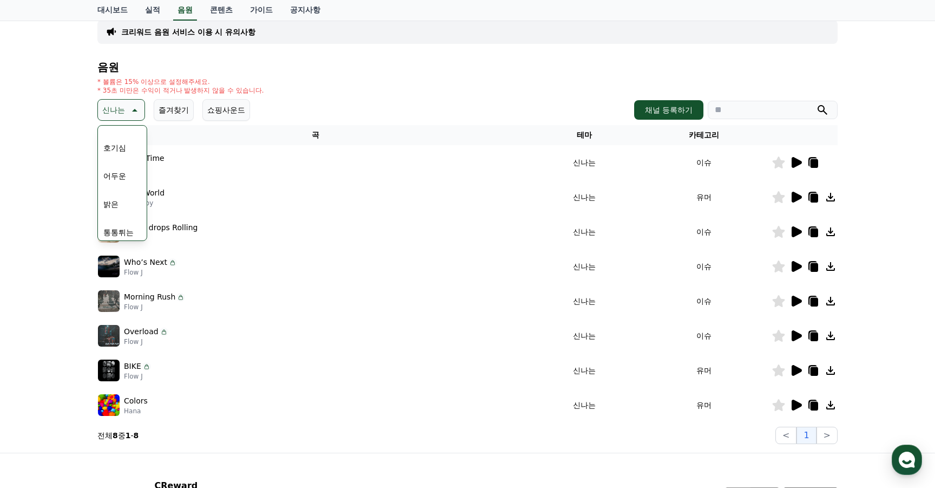
scroll to position [38, 0]
click at [122, 149] on button "호기심" at bounding box center [114, 157] width 31 height 24
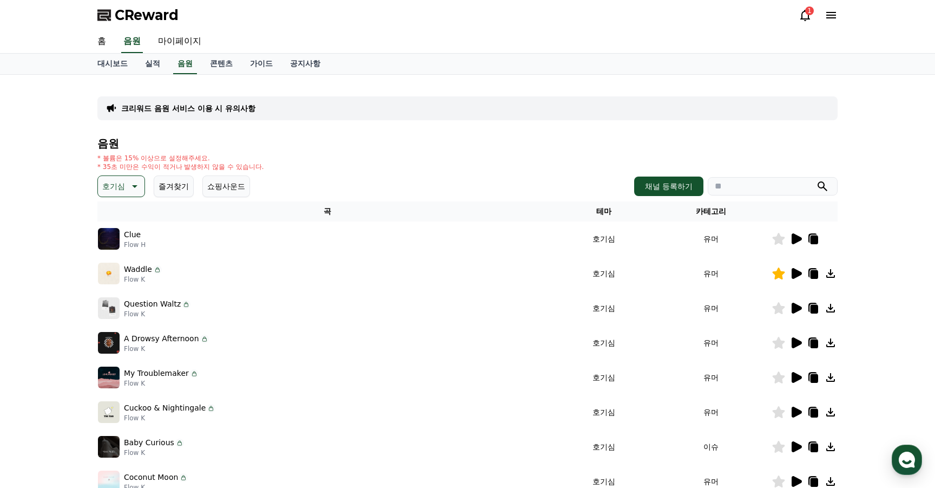
click at [797, 275] on icon at bounding box center [797, 273] width 10 height 11
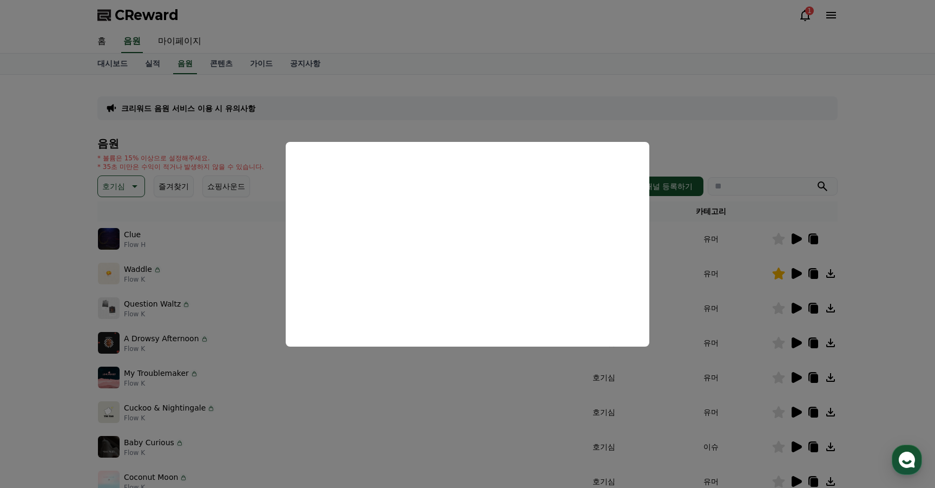
click at [794, 238] on button "close modal" at bounding box center [467, 244] width 935 height 488
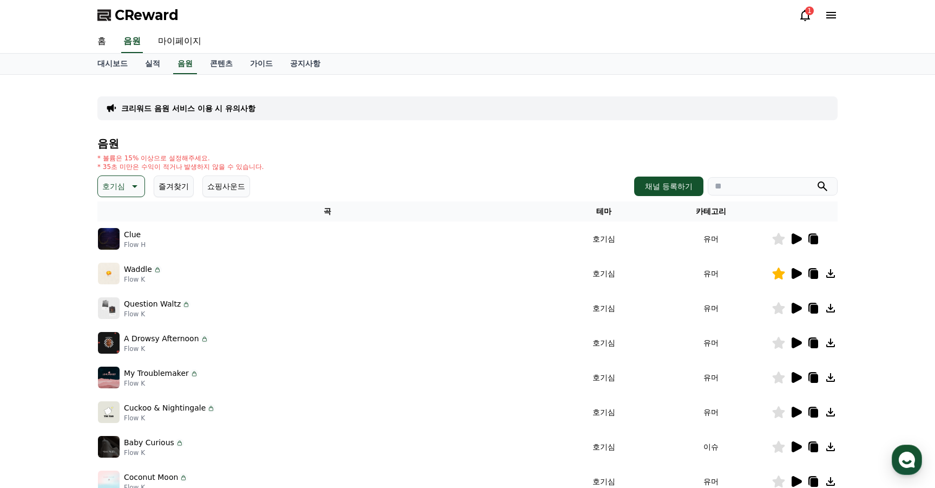
click at [794, 238] on icon at bounding box center [797, 238] width 10 height 11
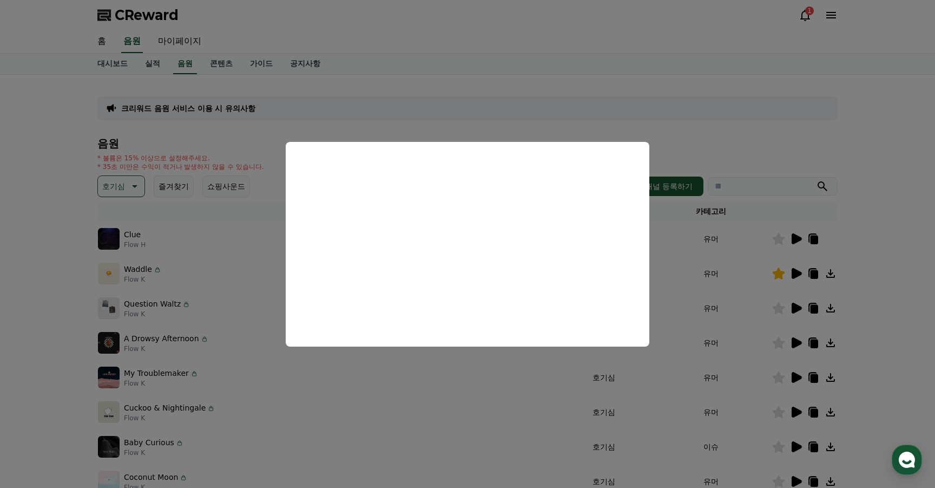
click at [32, 137] on button "close modal" at bounding box center [467, 244] width 935 height 488
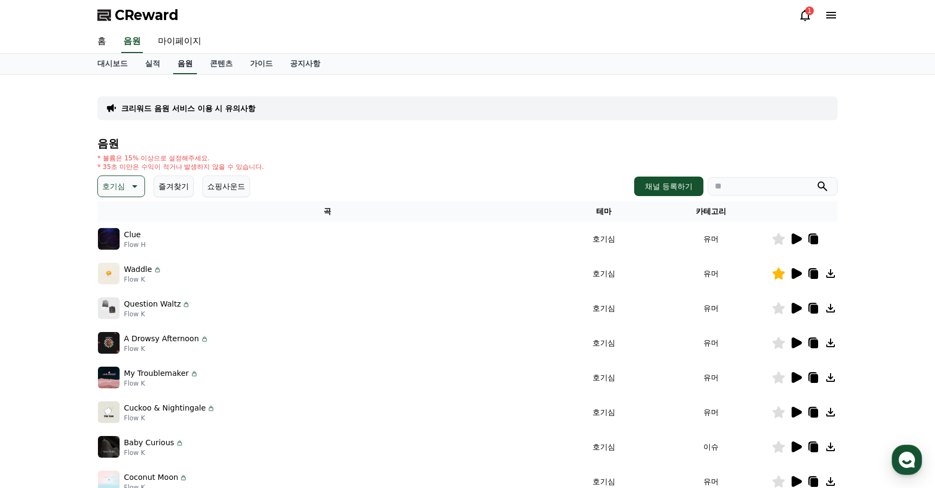
click at [174, 65] on link "음원" at bounding box center [185, 64] width 24 height 21
click at [130, 190] on icon at bounding box center [133, 186] width 13 height 13
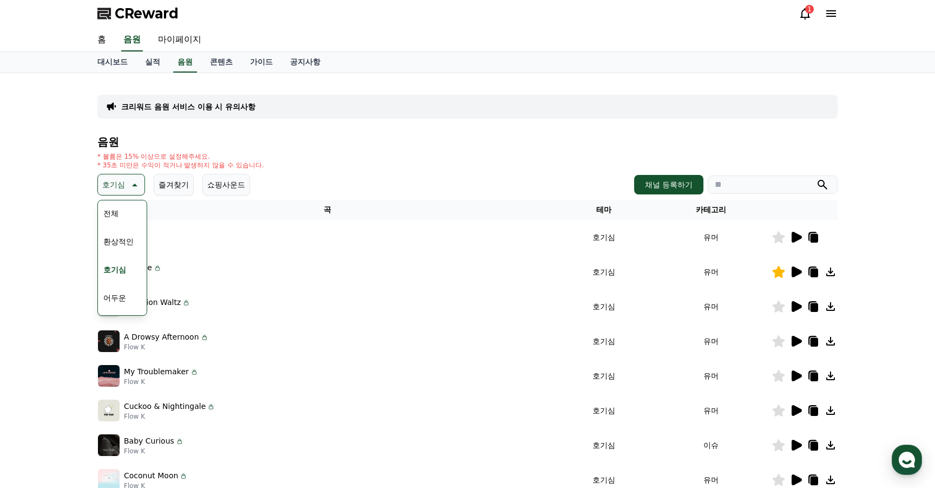
scroll to position [2, 0]
click at [125, 211] on div "전체 환상적인 호기심 어두운 밝은 통통튀는 신나는 반전 웅장한 드라마틱 즐거움 분위기있는 EDM 그루브 슬픈 잔잔한 귀여운 감동적인 긴장되는 …" at bounding box center [122, 480] width 47 height 559
click at [102, 211] on button "전체" at bounding box center [111, 213] width 24 height 24
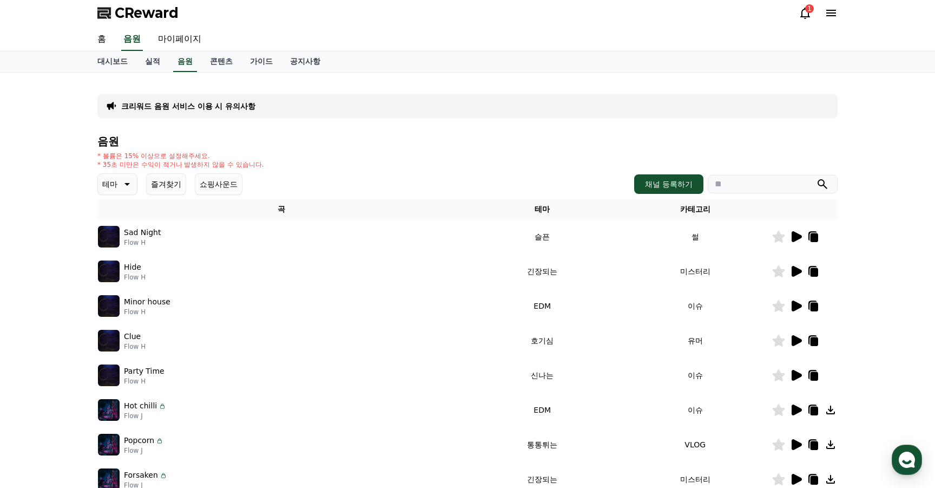
click at [794, 272] on icon at bounding box center [797, 271] width 10 height 11
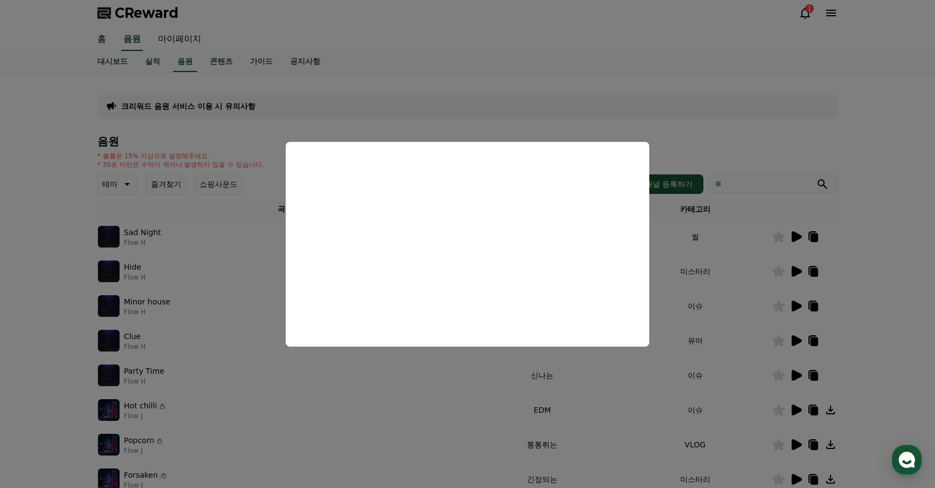
click at [795, 307] on button "close modal" at bounding box center [467, 244] width 935 height 488
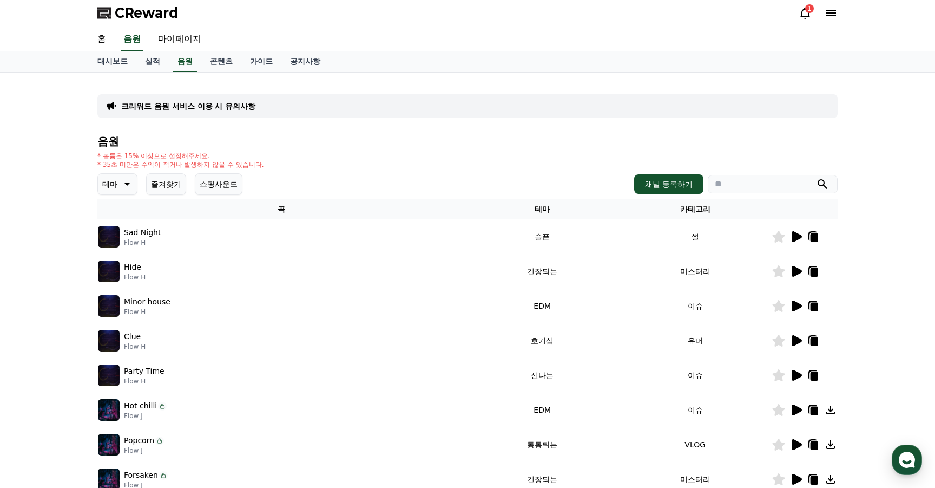
click at [796, 306] on icon at bounding box center [797, 305] width 10 height 11
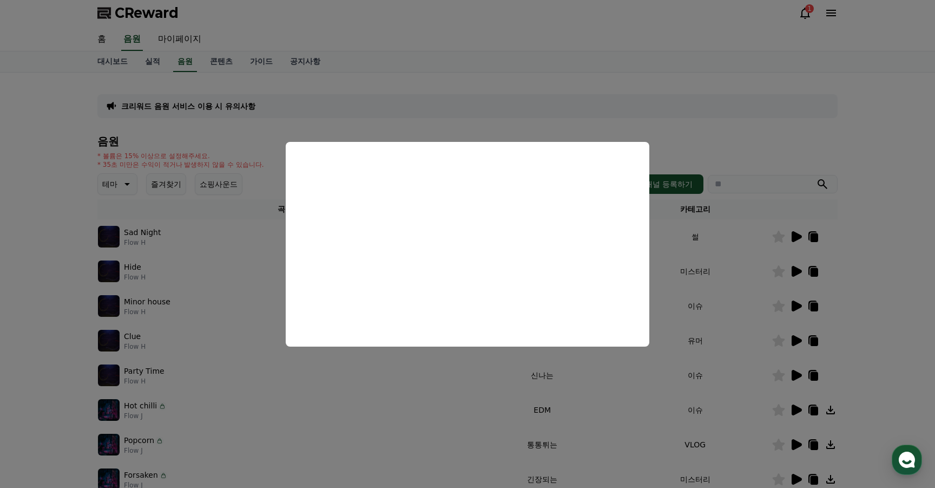
click at [792, 337] on button "close modal" at bounding box center [467, 244] width 935 height 488
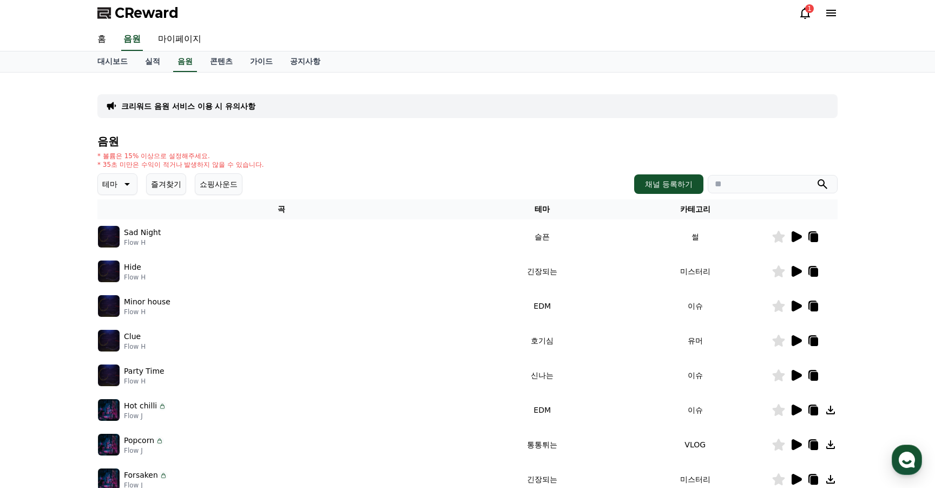
click at [794, 338] on icon at bounding box center [797, 340] width 10 height 11
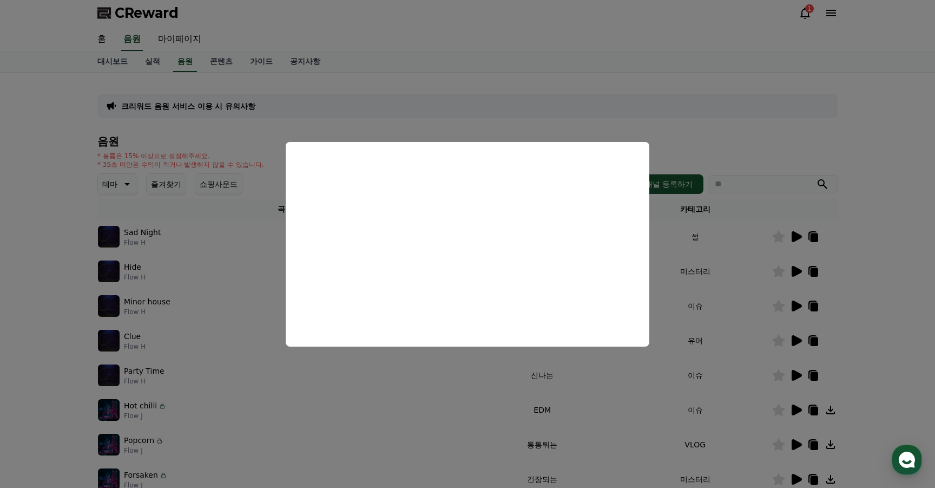
click at [789, 380] on button "close modal" at bounding box center [467, 244] width 935 height 488
click at [794, 377] on icon at bounding box center [797, 375] width 10 height 11
click at [797, 412] on button "close modal" at bounding box center [467, 244] width 935 height 488
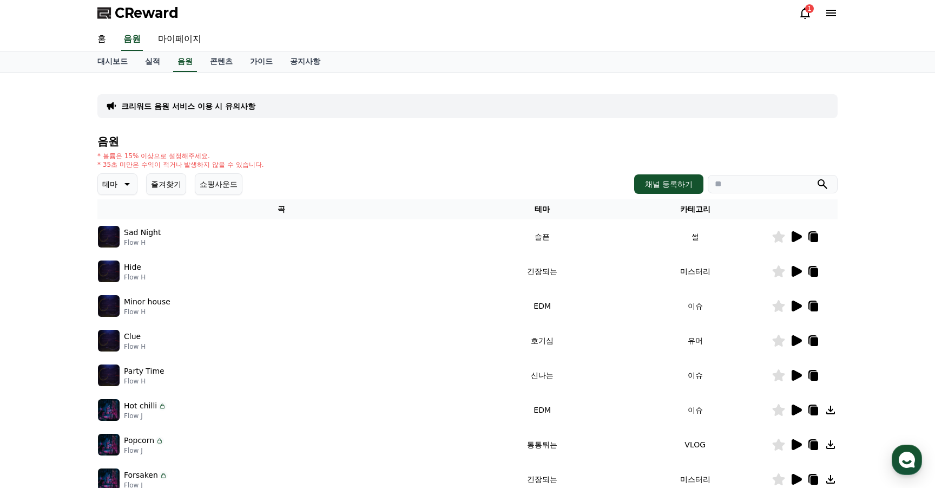
click at [797, 411] on icon at bounding box center [797, 409] width 10 height 11
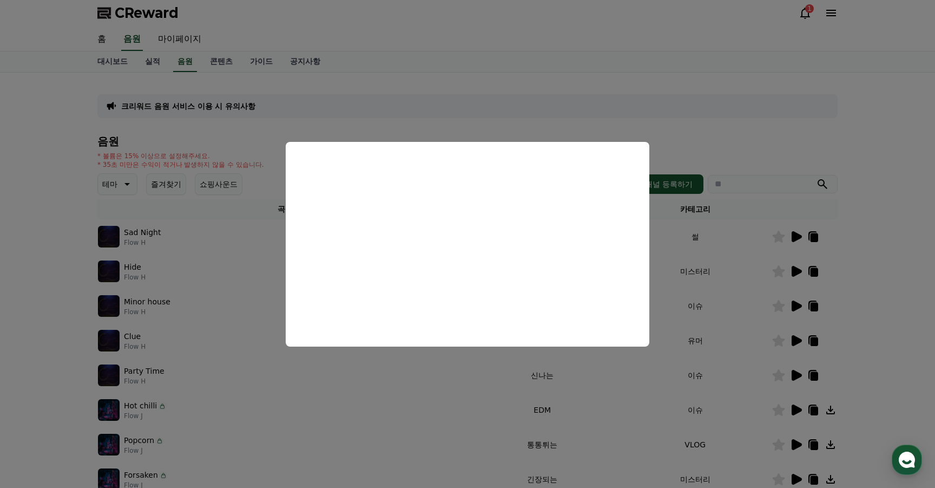
click at [801, 447] on button "close modal" at bounding box center [467, 244] width 935 height 488
click at [801, 445] on icon at bounding box center [796, 444] width 13 height 13
click at [735, 405] on button "close modal" at bounding box center [467, 244] width 935 height 488
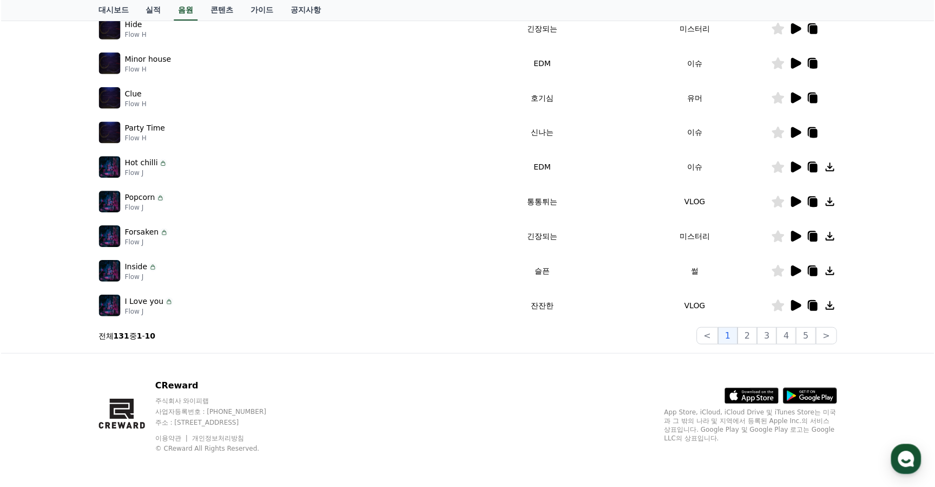
scroll to position [245, 0]
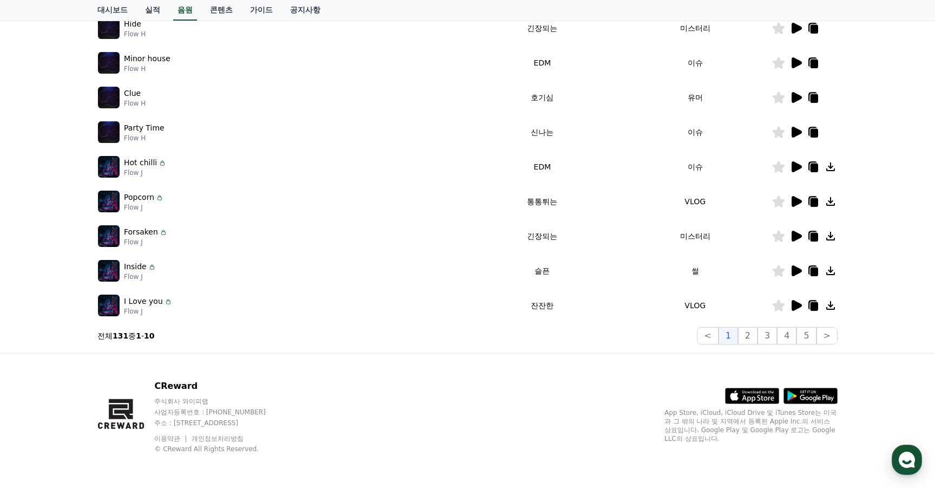
click at [801, 311] on icon at bounding box center [796, 305] width 13 height 13
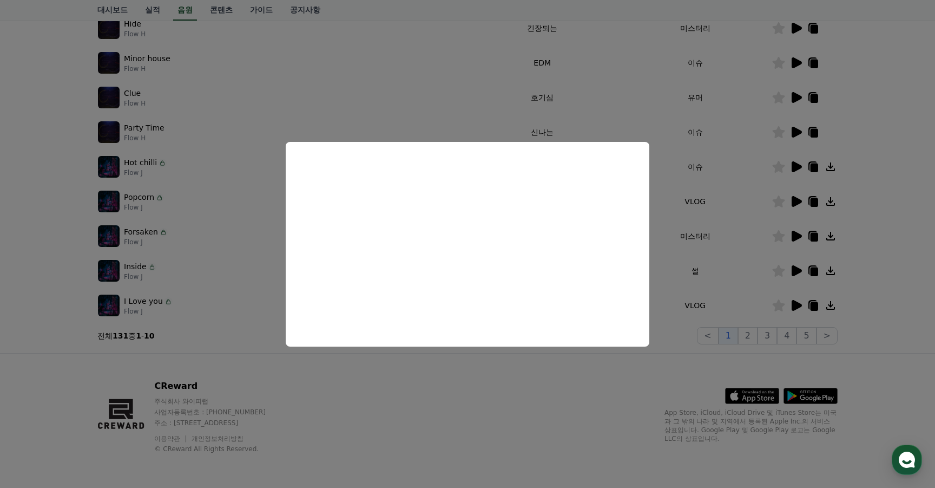
click at [789, 268] on button "close modal" at bounding box center [467, 244] width 935 height 488
click at [790, 269] on icon at bounding box center [796, 270] width 13 height 13
click at [749, 339] on button "close modal" at bounding box center [467, 244] width 935 height 488
click at [749, 339] on button "2" at bounding box center [747, 335] width 19 height 17
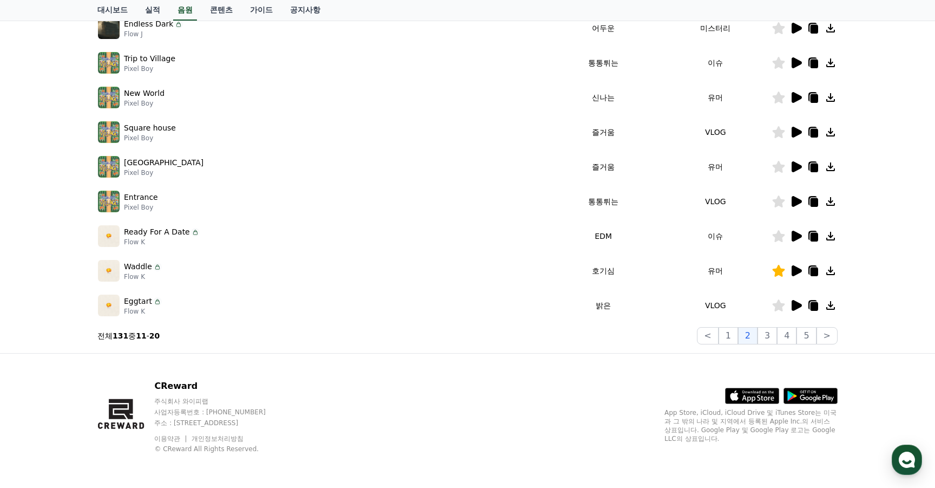
click at [795, 127] on icon at bounding box center [796, 132] width 13 height 13
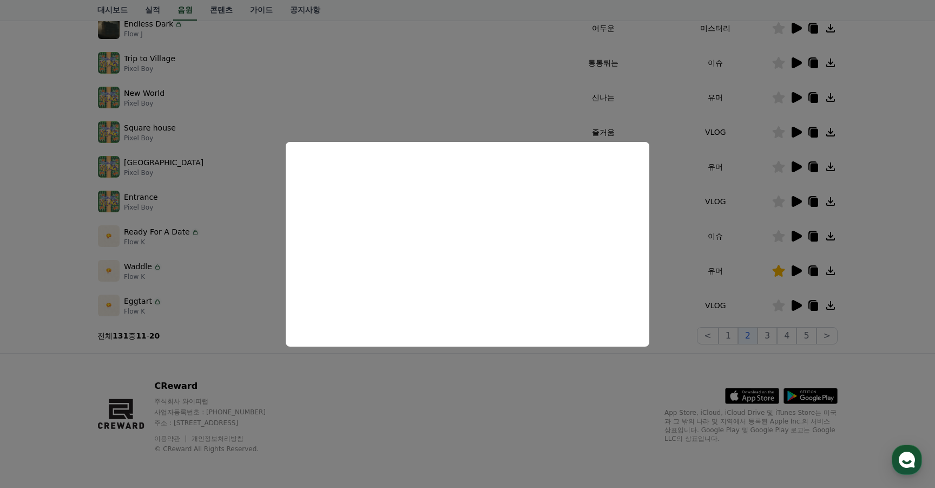
click at [160, 198] on button "close modal" at bounding box center [467, 244] width 935 height 488
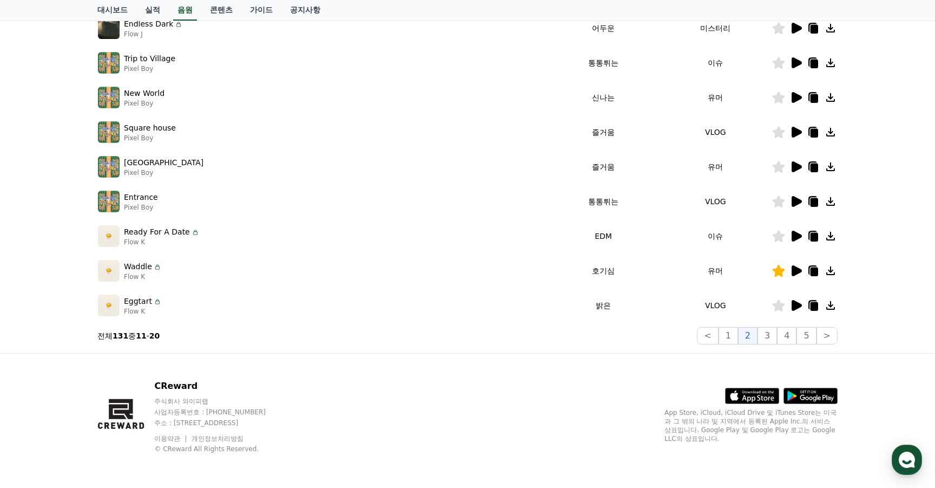
click at [798, 208] on td at bounding box center [805, 201] width 66 height 35
click at [796, 202] on icon at bounding box center [797, 201] width 10 height 11
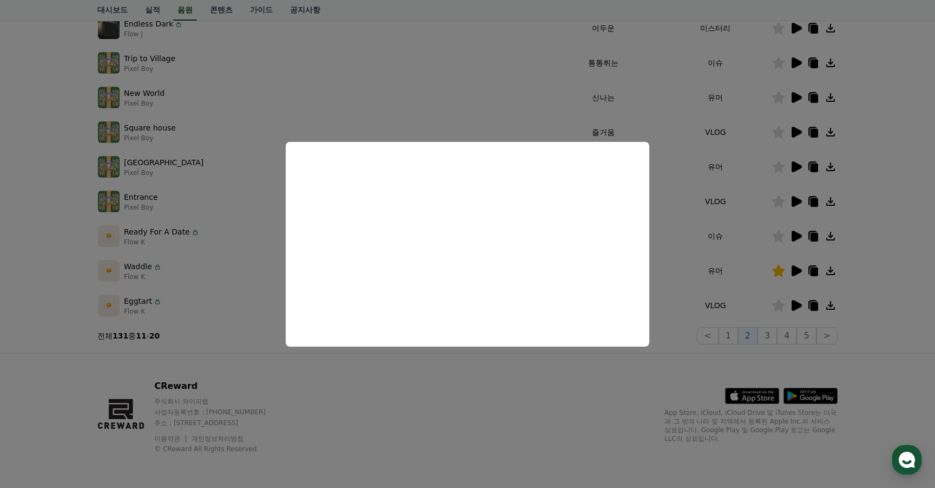
click at [793, 167] on button "close modal" at bounding box center [467, 244] width 935 height 488
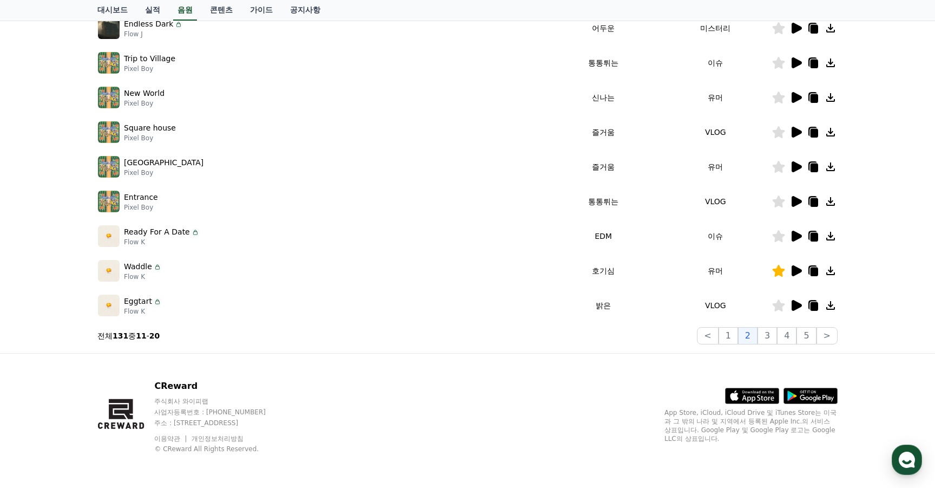
click at [792, 169] on icon at bounding box center [797, 166] width 10 height 11
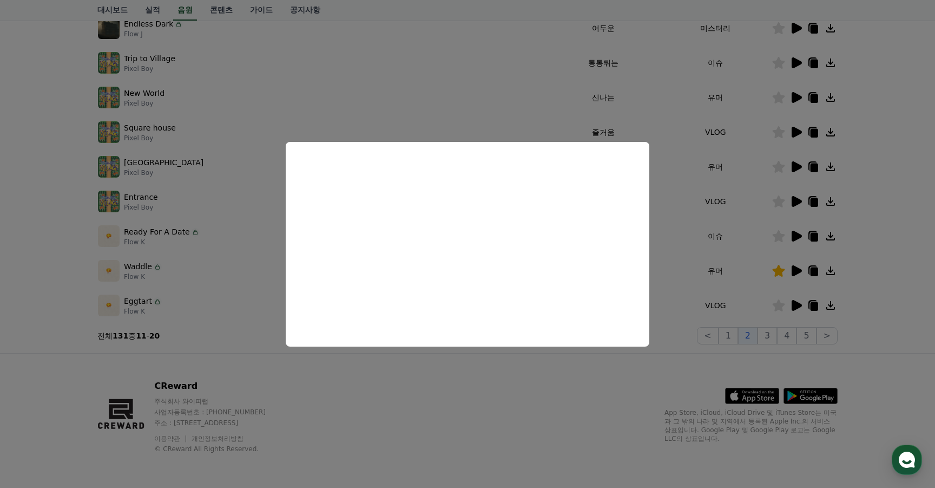
click at [799, 96] on button "close modal" at bounding box center [467, 244] width 935 height 488
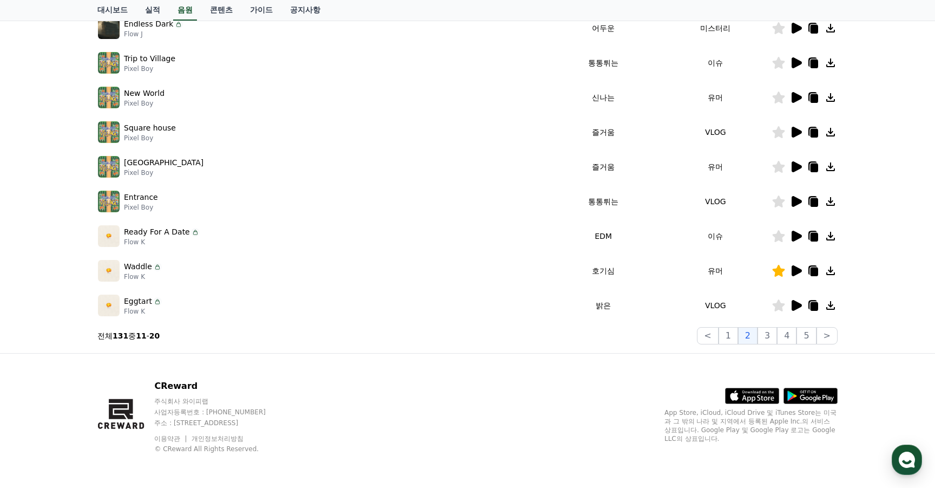
click at [801, 96] on icon at bounding box center [797, 97] width 10 height 11
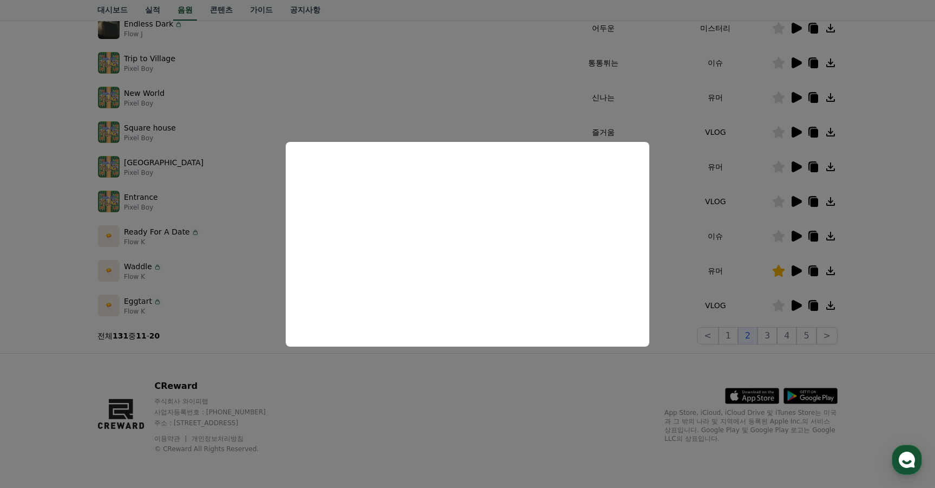
click at [802, 66] on button "close modal" at bounding box center [467, 244] width 935 height 488
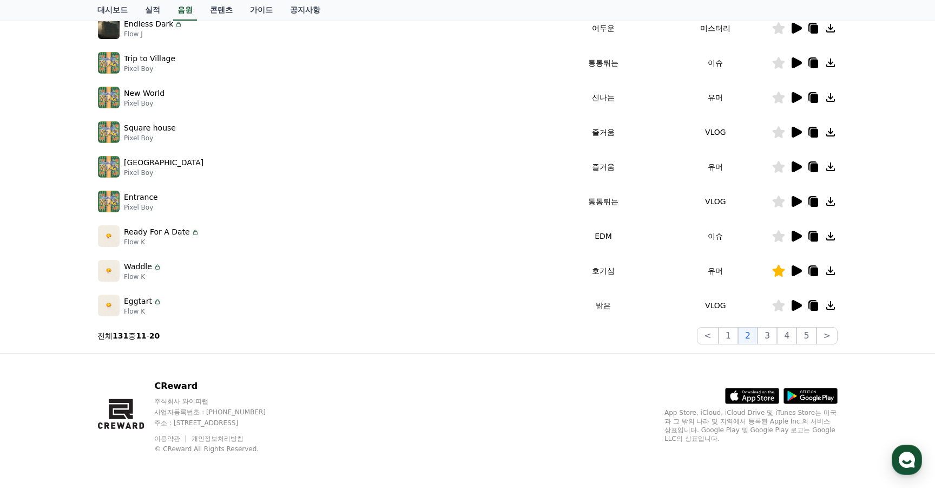
click at [800, 65] on icon at bounding box center [796, 62] width 13 height 13
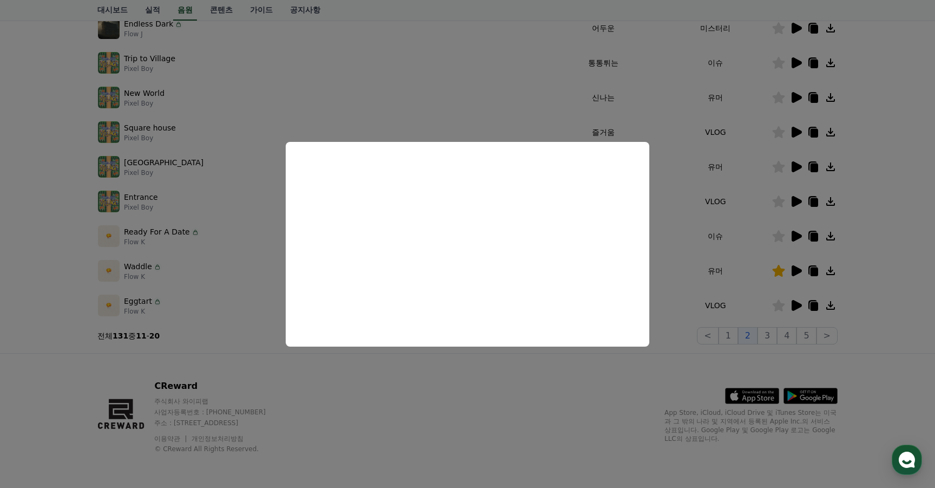
click at [233, 127] on button "close modal" at bounding box center [467, 244] width 935 height 488
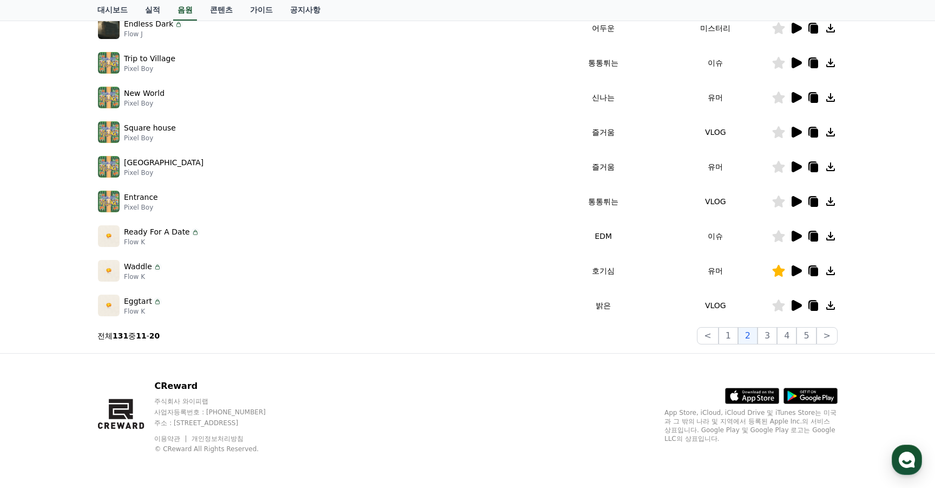
click at [796, 136] on icon at bounding box center [797, 132] width 10 height 11
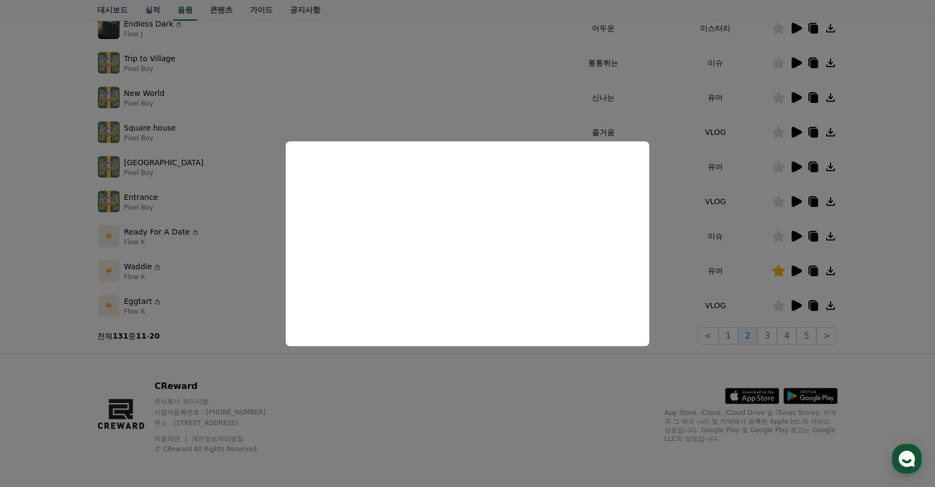
click at [198, 122] on button "close modal" at bounding box center [467, 243] width 935 height 487
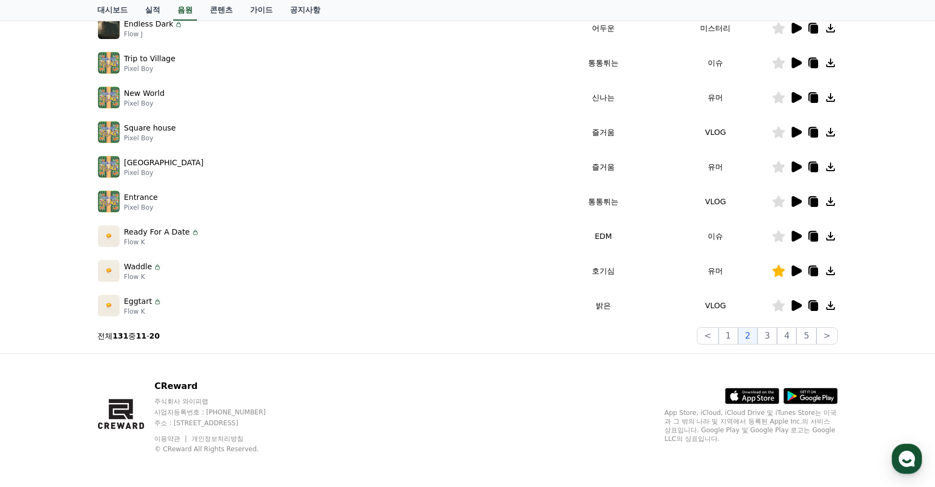
click at [825, 132] on icon at bounding box center [830, 132] width 13 height 13
click at [774, 130] on icon at bounding box center [779, 131] width 12 height 12
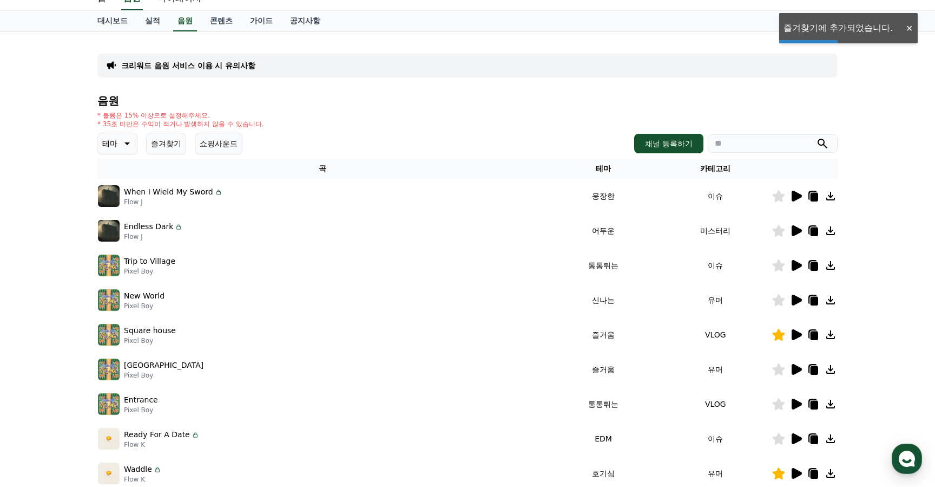
scroll to position [0, 0]
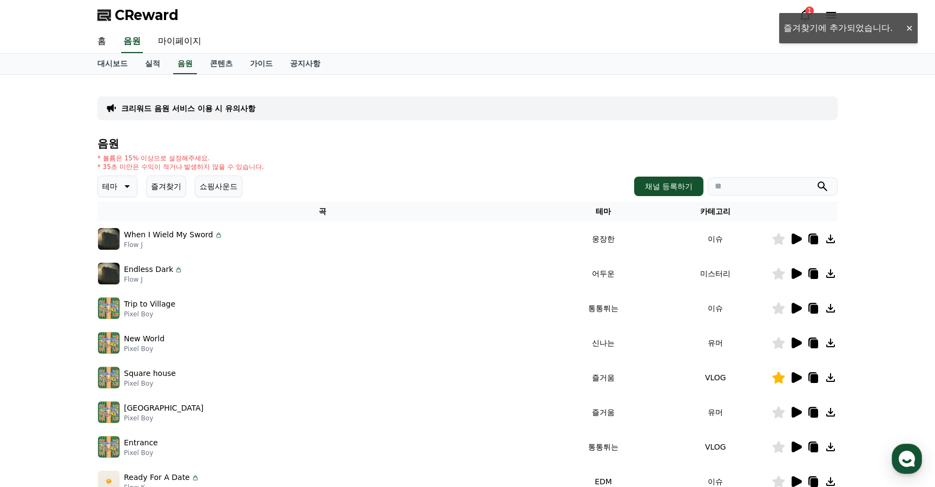
click at [872, 125] on div "크리워드 음원 서비스 이용 시 유의사항 음원 * 볼륨은 15% 이상으로 설정해주세요. * 35초 미만은 수익이 적거나 발생하지 않을 수 있습니…" at bounding box center [467, 336] width 935 height 523
click at [806, 9] on div "1" at bounding box center [809, 10] width 9 height 9
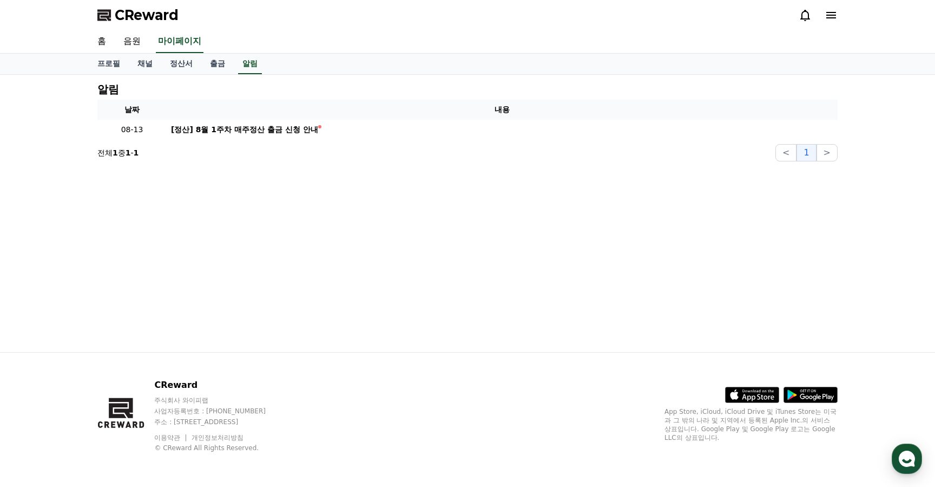
click at [835, 17] on icon at bounding box center [832, 15] width 10 height 6
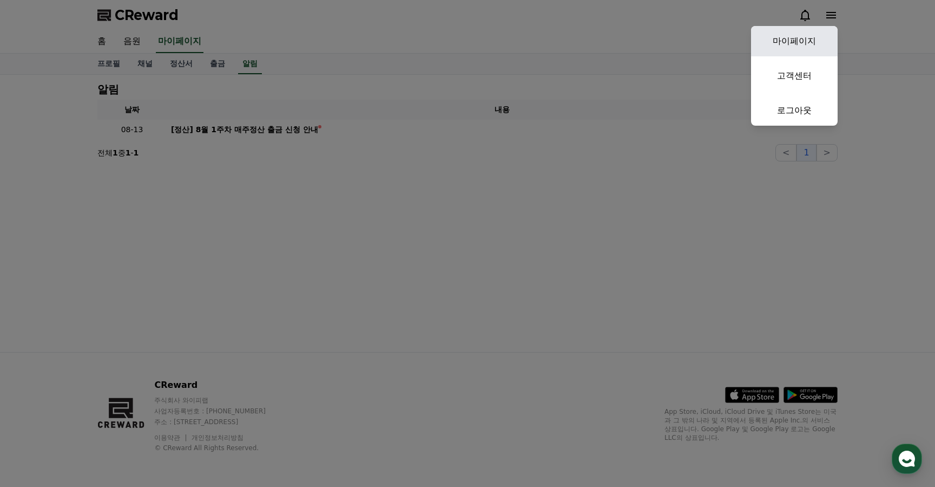
click at [810, 40] on link "마이페이지" at bounding box center [794, 41] width 87 height 30
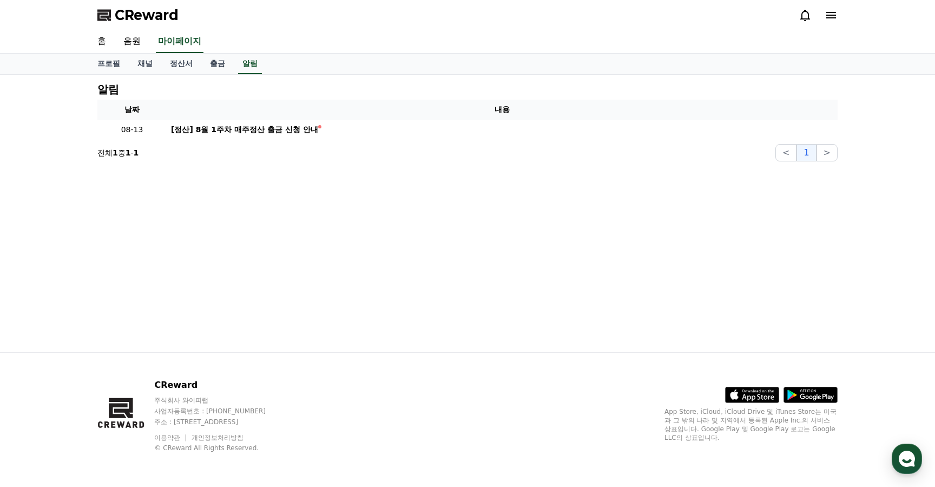
select select "**********"
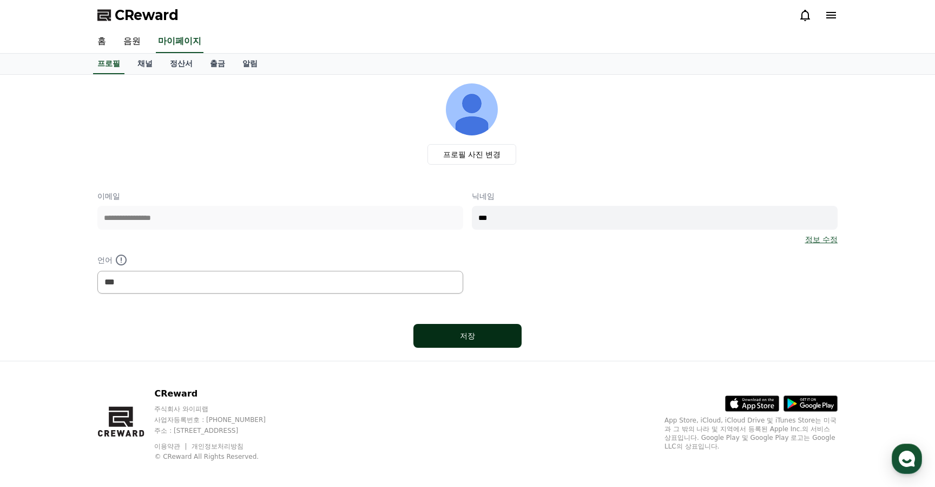
click at [428, 335] on button "저장" at bounding box center [468, 336] width 108 height 24
select select "**********"
click at [145, 65] on link "채널" at bounding box center [145, 64] width 32 height 21
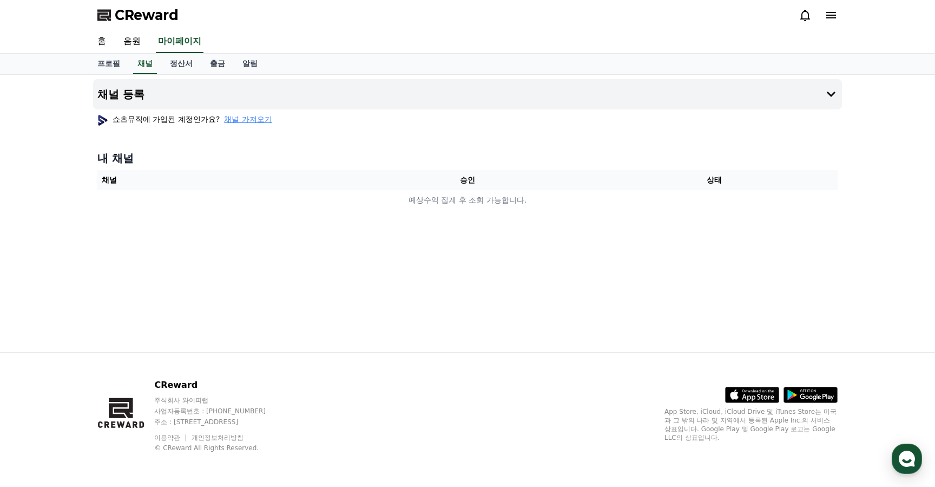
click at [238, 121] on span "채널 가져오기" at bounding box center [248, 119] width 48 height 11
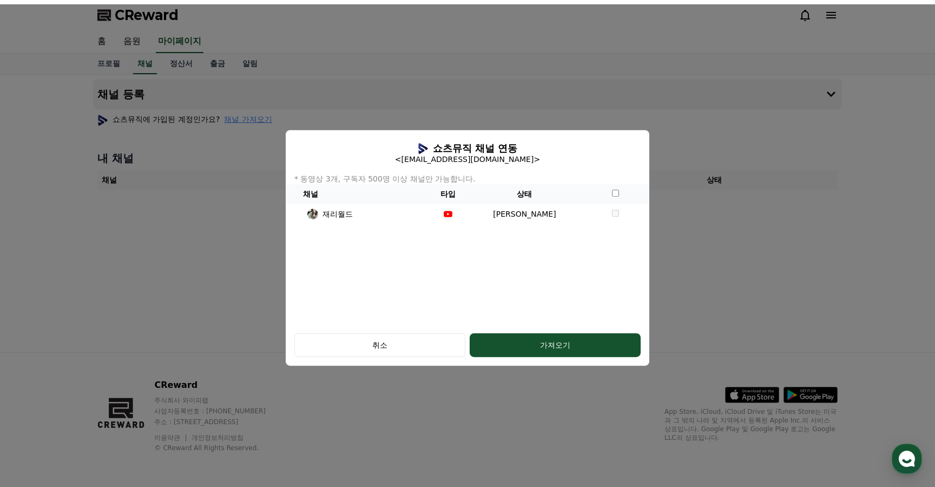
click at [422, 300] on div "쇼츠뮤직 채널 연동 <jalzzzz@naver.com> * 동영상 3개, 구독자 500명 이상 채널만 가능합니다. 채널 타입 상태 재리월드 조…" at bounding box center [468, 227] width 364 height 195
click at [412, 351] on button "취소" at bounding box center [379, 345] width 171 height 24
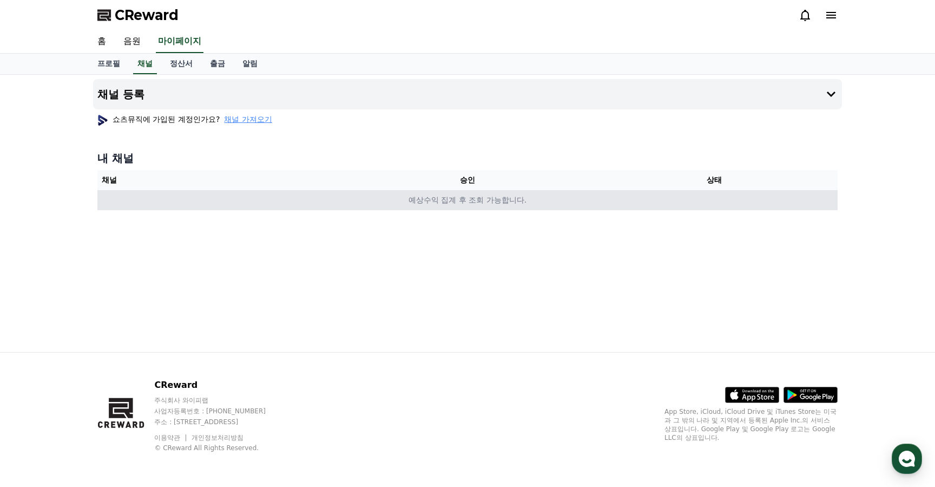
drag, startPoint x: 434, startPoint y: 304, endPoint x: 683, endPoint y: 200, distance: 269.1
click at [435, 304] on div "채널 등록 쇼츠뮤직에 가입된 계정인가요? 채널 가져오기 내 채널 채널 승인 상태 예상수익 집계 후 조회 가능합니다." at bounding box center [468, 213] width 758 height 277
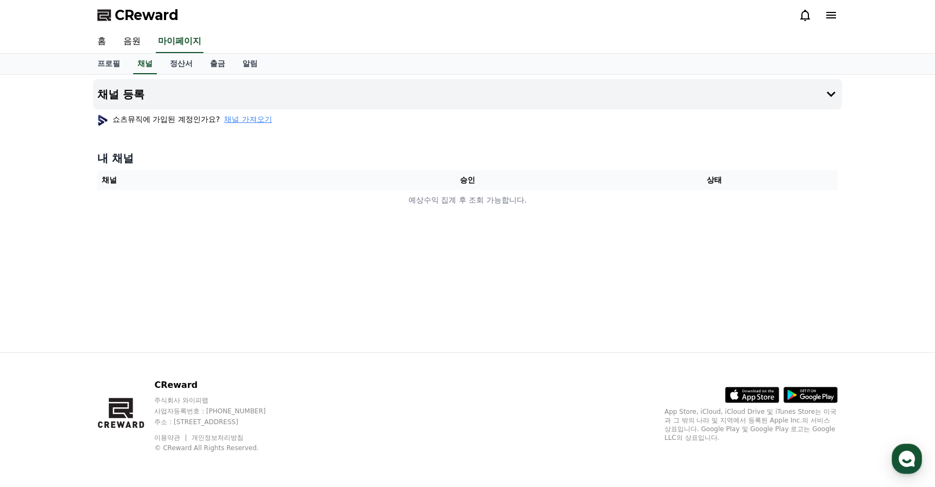
click at [837, 18] on icon at bounding box center [831, 15] width 13 height 13
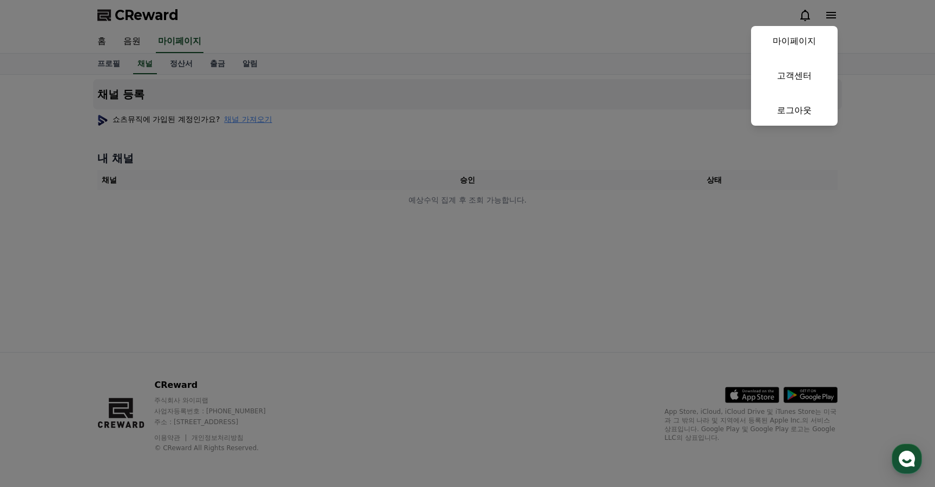
click at [122, 287] on button "close" at bounding box center [467, 243] width 935 height 487
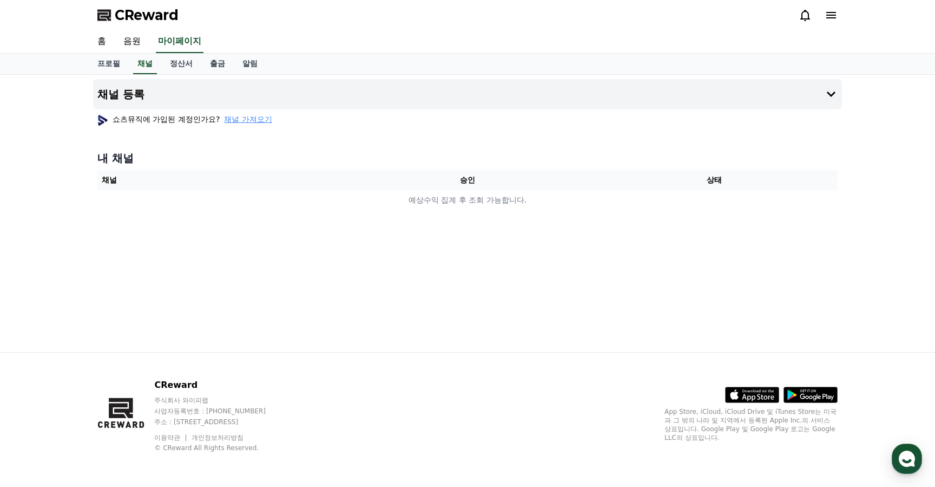
click at [224, 117] on span "채널 가져오기" at bounding box center [248, 119] width 48 height 11
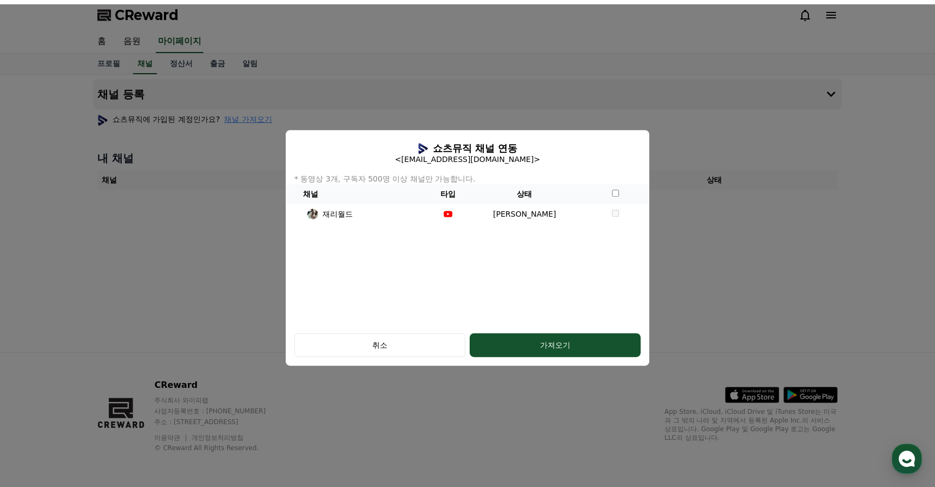
drag, startPoint x: 338, startPoint y: 176, endPoint x: 437, endPoint y: 176, distance: 98.5
click at [437, 176] on p "* 동영상 3개, 구독자 500명 이상 채널만 가능합니다." at bounding box center [468, 178] width 364 height 11
click at [399, 301] on div "쇼츠뮤직 채널 연동 <jalzzzz@naver.com> * 동영상 3개, 구독자 500명 이상 채널만 가능합니다. 채널 타입 상태 재리월드 조…" at bounding box center [468, 227] width 364 height 195
click at [350, 344] on div "취소" at bounding box center [380, 344] width 140 height 11
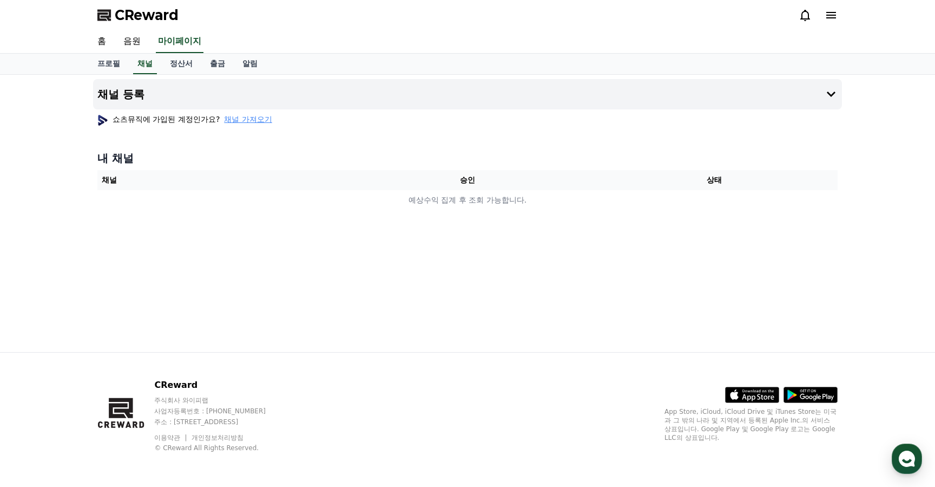
click at [231, 300] on div "채널 등록 쇼츠뮤직에 가입된 계정인가요? 채널 가져오기 내 채널 채널 승인 상태 예상수익 집계 후 조회 가능합니다." at bounding box center [468, 213] width 758 height 277
